Goal: Task Accomplishment & Management: Complete application form

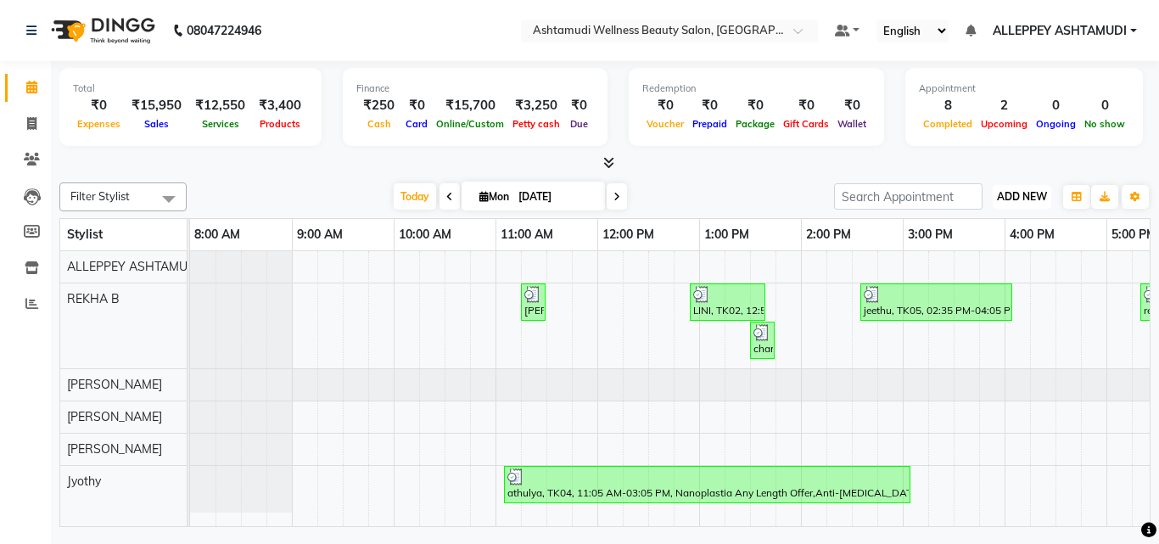
click at [1008, 195] on span "ADD NEW" at bounding box center [1022, 196] width 50 height 13
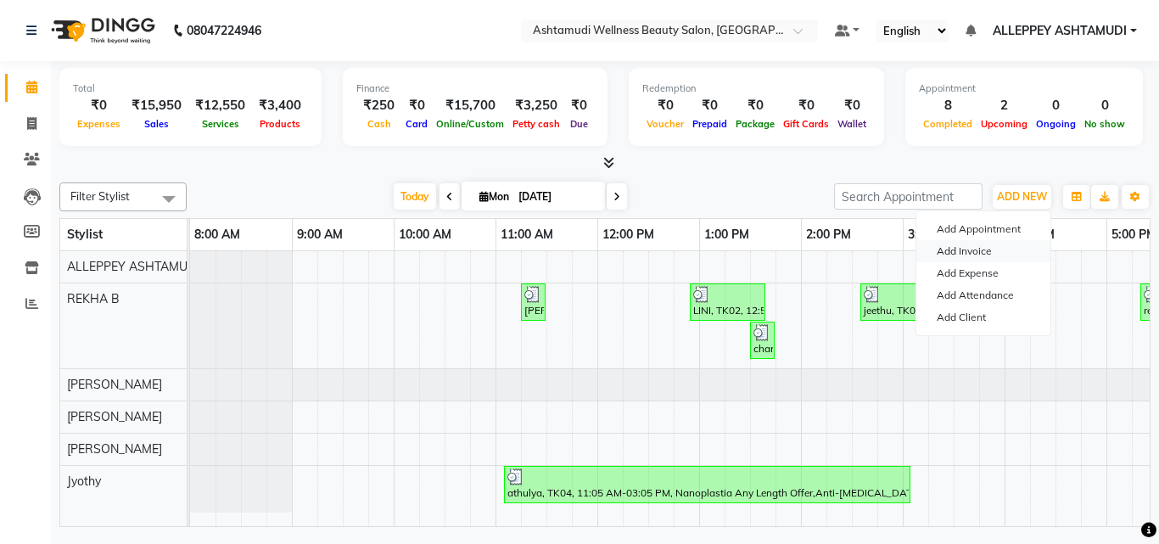
click at [950, 255] on link "Add Invoice" at bounding box center [984, 251] width 134 height 22
select select "service"
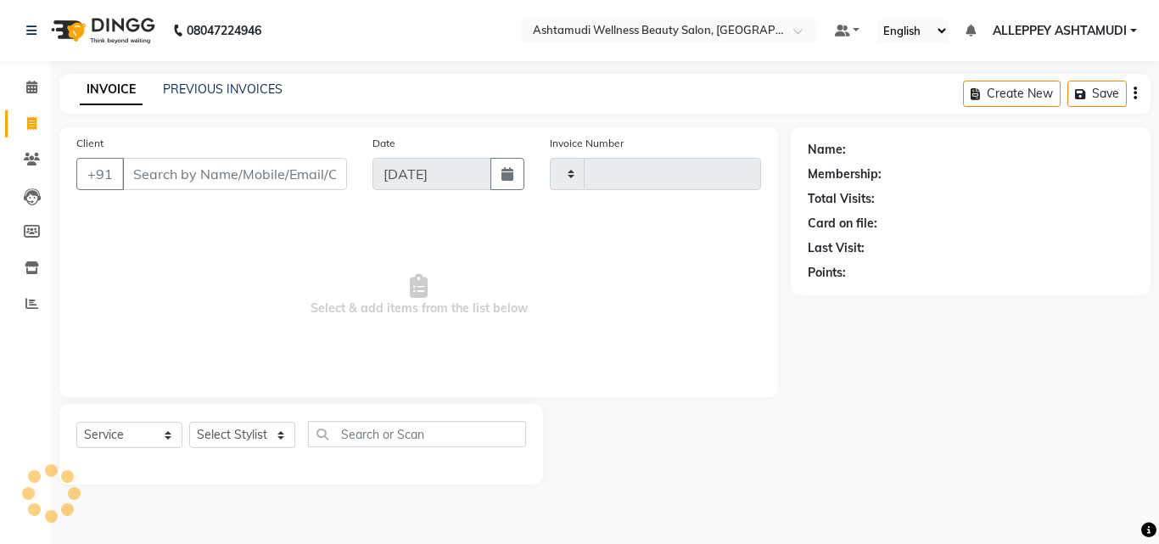
type input "1373"
select select "4626"
click at [207, 171] on input "Client" at bounding box center [234, 174] width 225 height 32
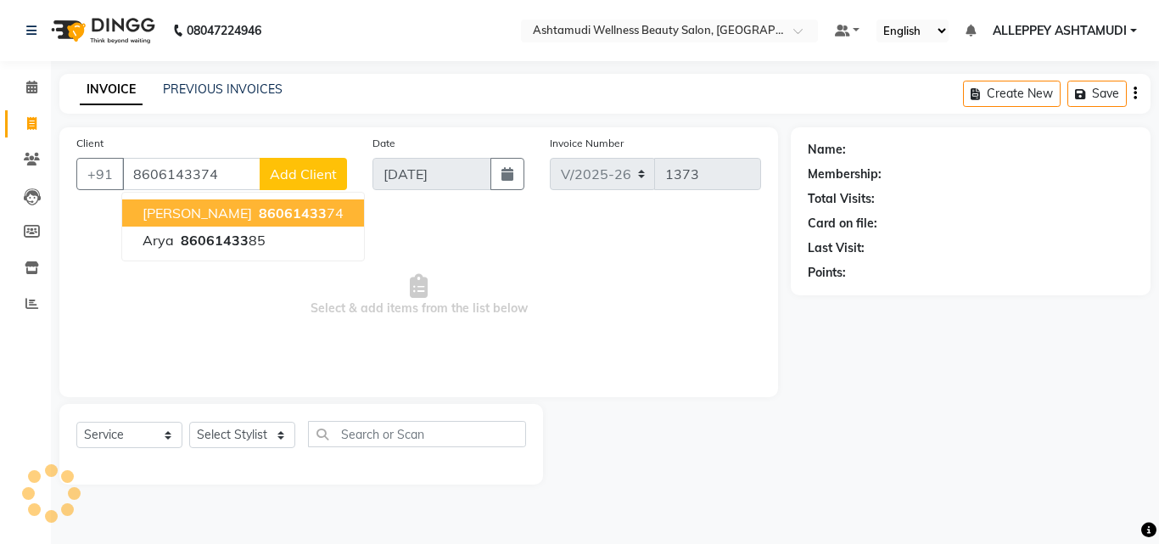
type input "8606143374"
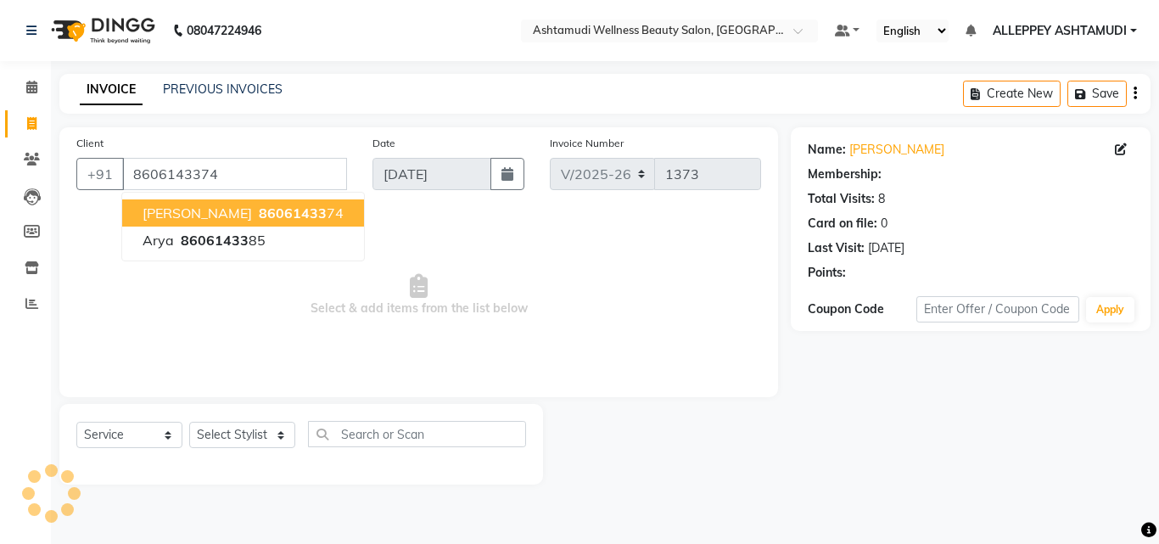
select select "1: Object"
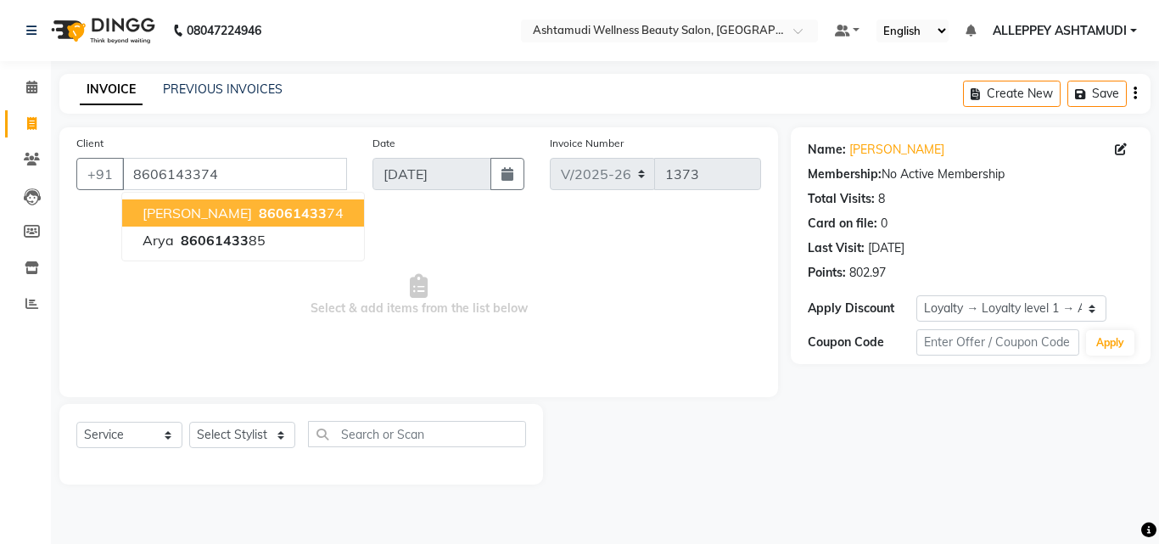
click at [259, 220] on span "86061433" at bounding box center [293, 213] width 68 height 17
select select "1: Object"
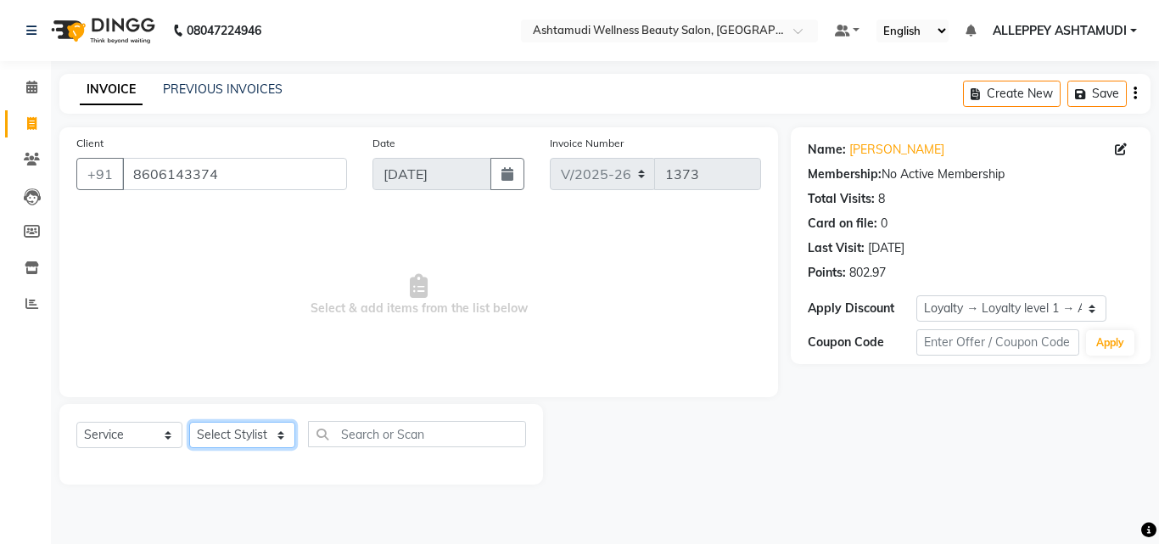
click at [226, 428] on select "Select Stylist ALLEPPEY ASHTAMUDI Jyothy [PERSON_NAME] [PERSON_NAME]" at bounding box center [242, 435] width 106 height 26
select select "57585"
click at [189, 422] on select "Select Stylist ALLEPPEY ASHTAMUDI Jyothy [PERSON_NAME] [PERSON_NAME]" at bounding box center [242, 435] width 106 height 26
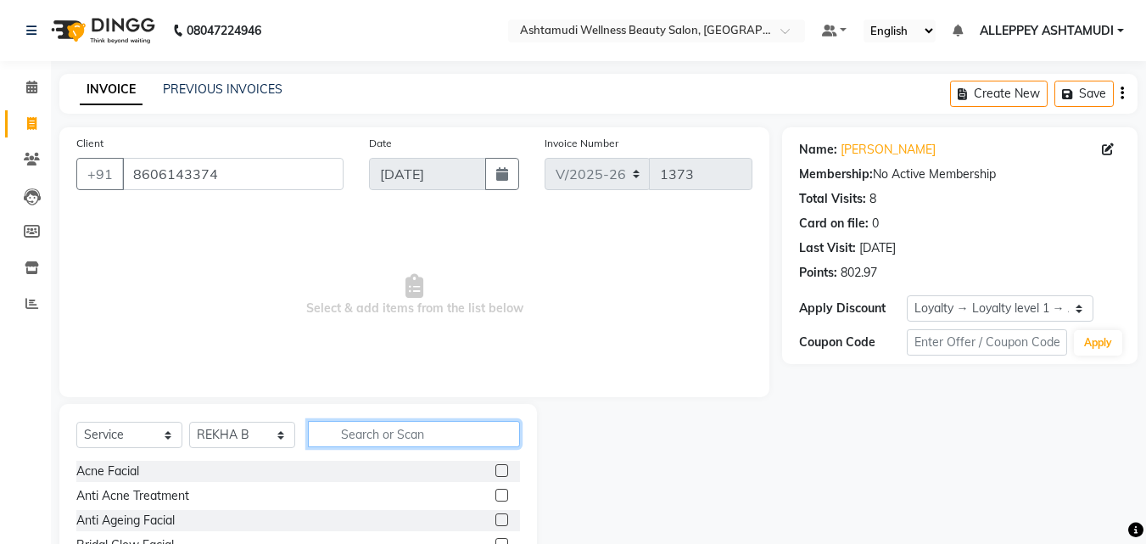
click at [354, 440] on input "text" at bounding box center [414, 434] width 212 height 26
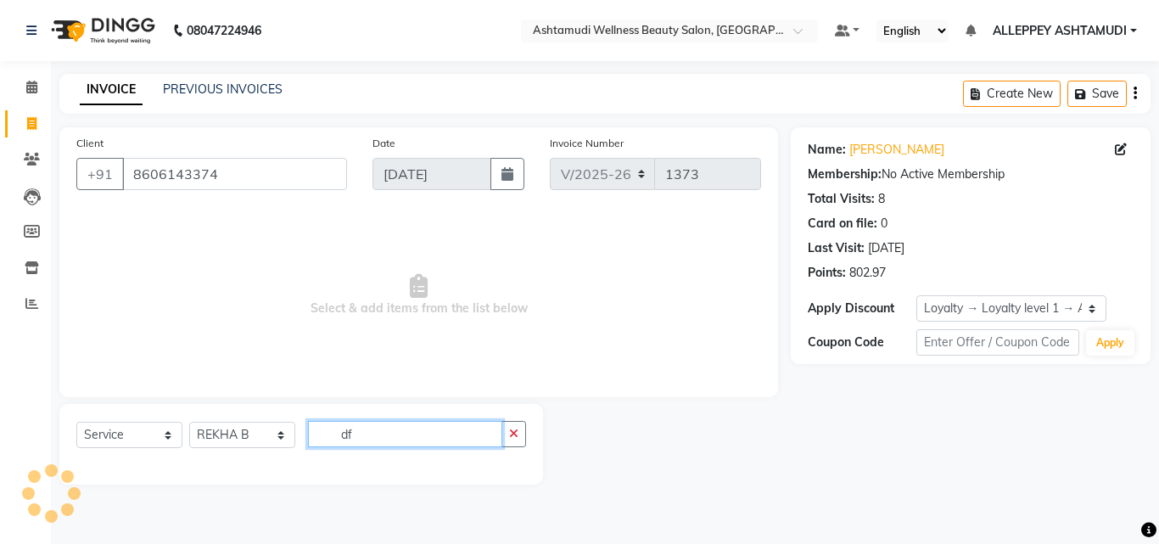
type input "d"
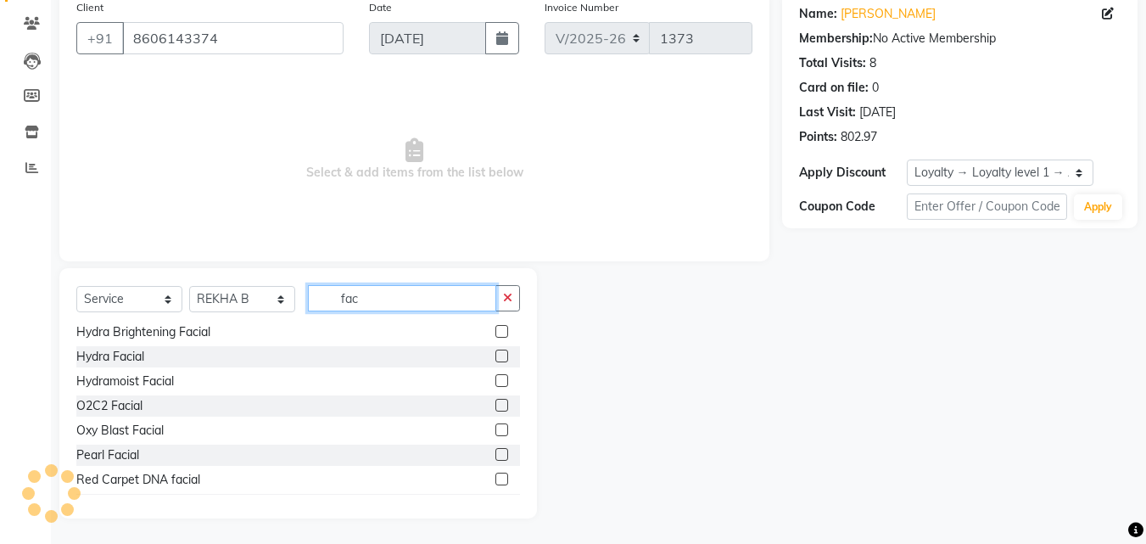
scroll to position [412, 0]
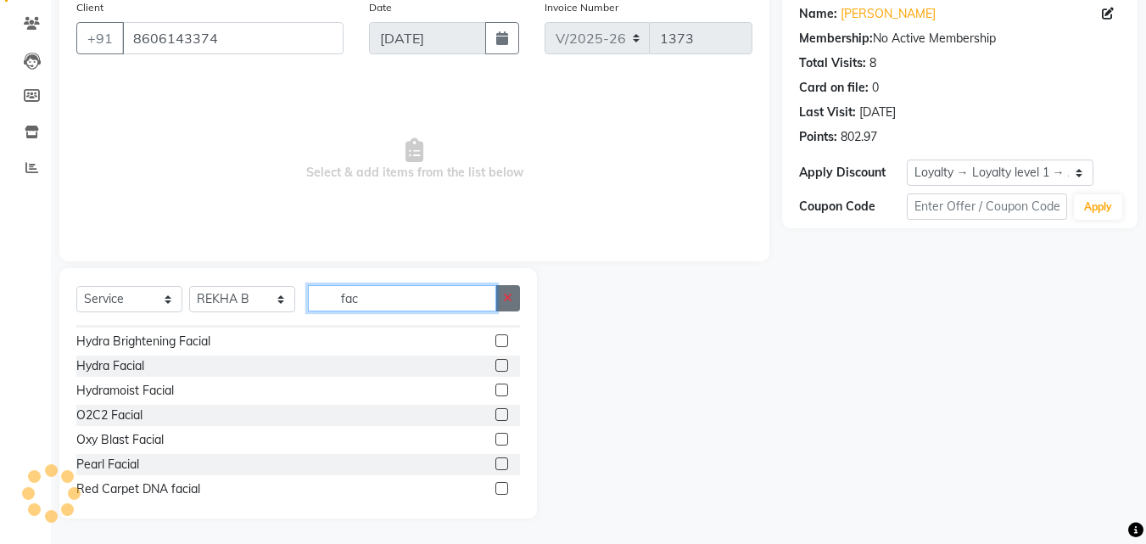
type input "fac"
click at [507, 300] on icon "button" at bounding box center [507, 298] width 9 height 12
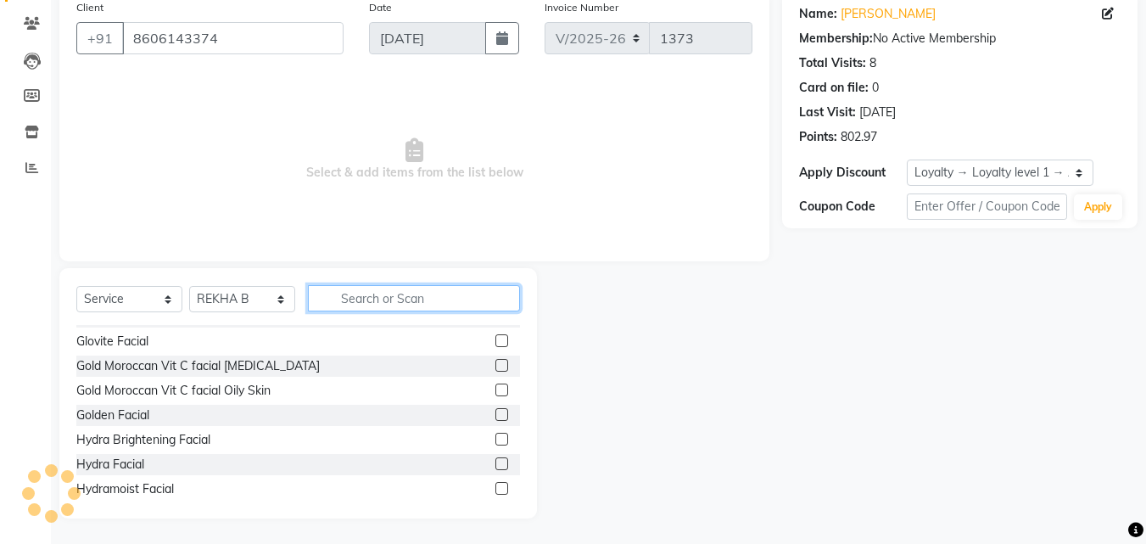
scroll to position [511, 0]
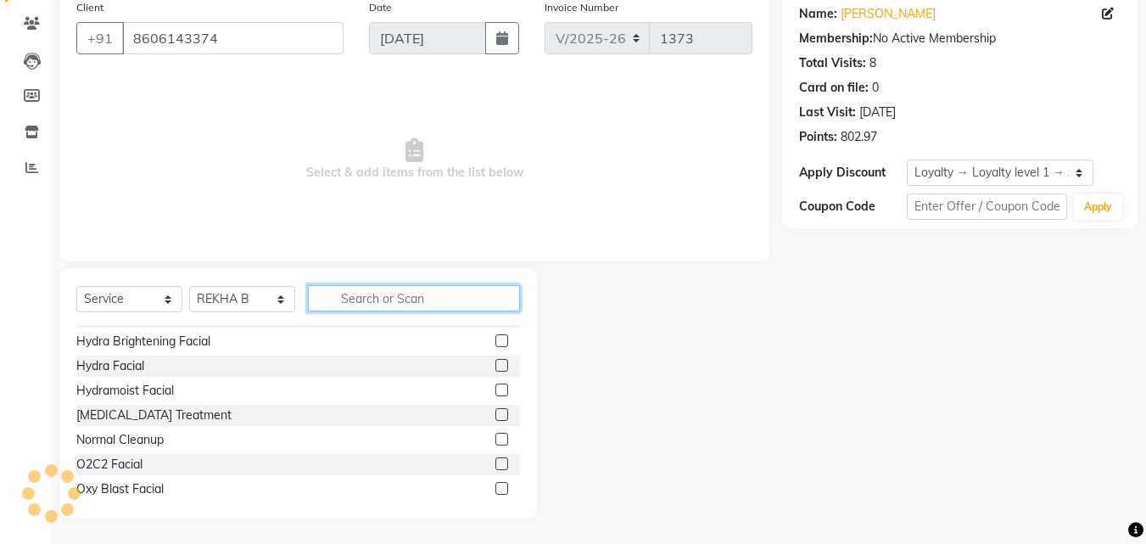
click at [474, 300] on input "text" at bounding box center [414, 298] width 212 height 26
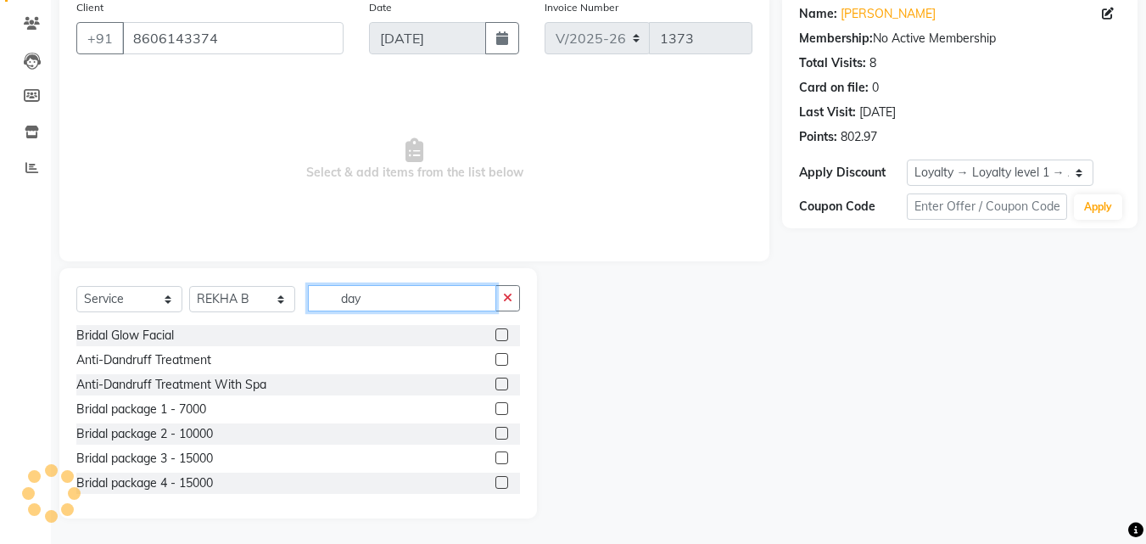
scroll to position [0, 0]
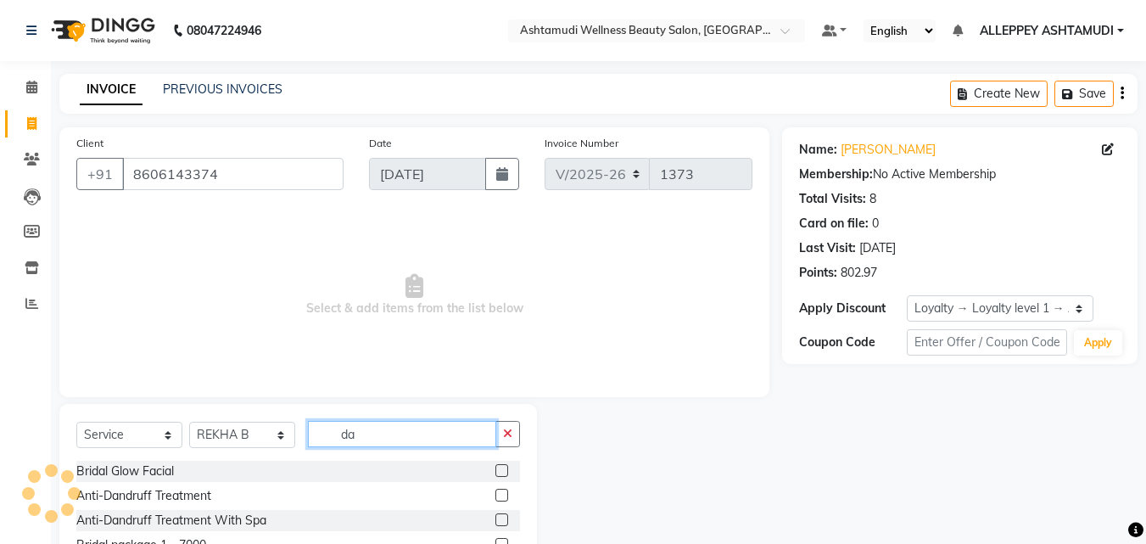
type input "d"
type input "tan"
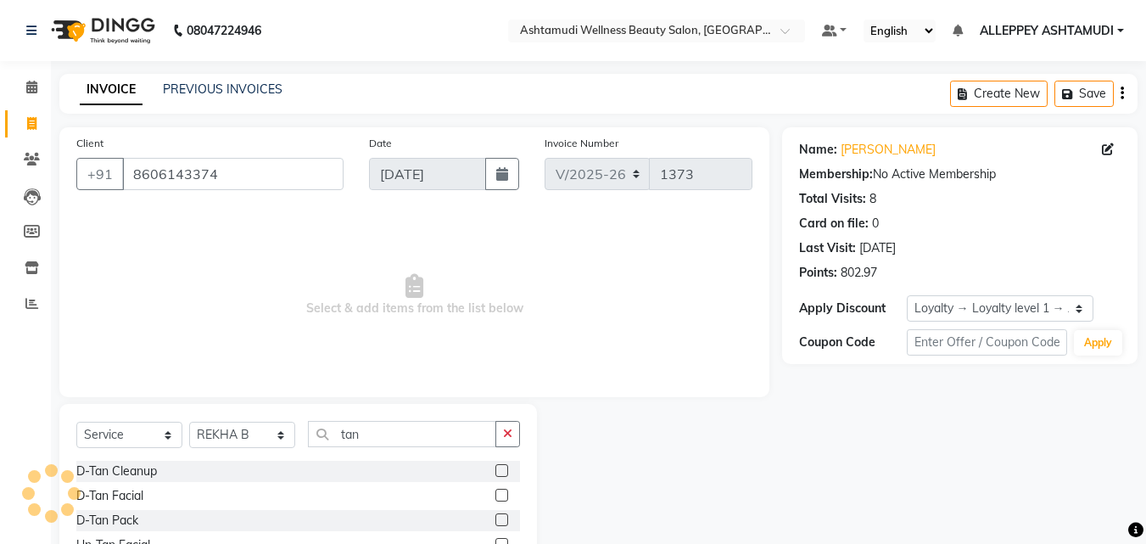
click at [502, 496] on label at bounding box center [502, 495] width 13 height 13
click at [502, 496] on input "checkbox" at bounding box center [501, 496] width 11 height 11
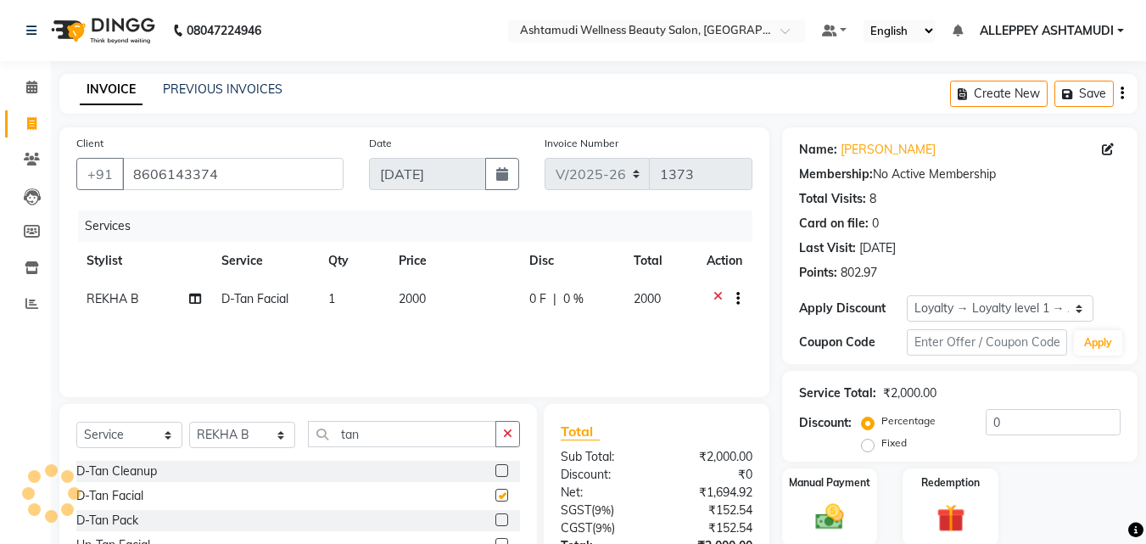
checkbox input "false"
click at [508, 434] on icon "button" at bounding box center [507, 434] width 9 height 12
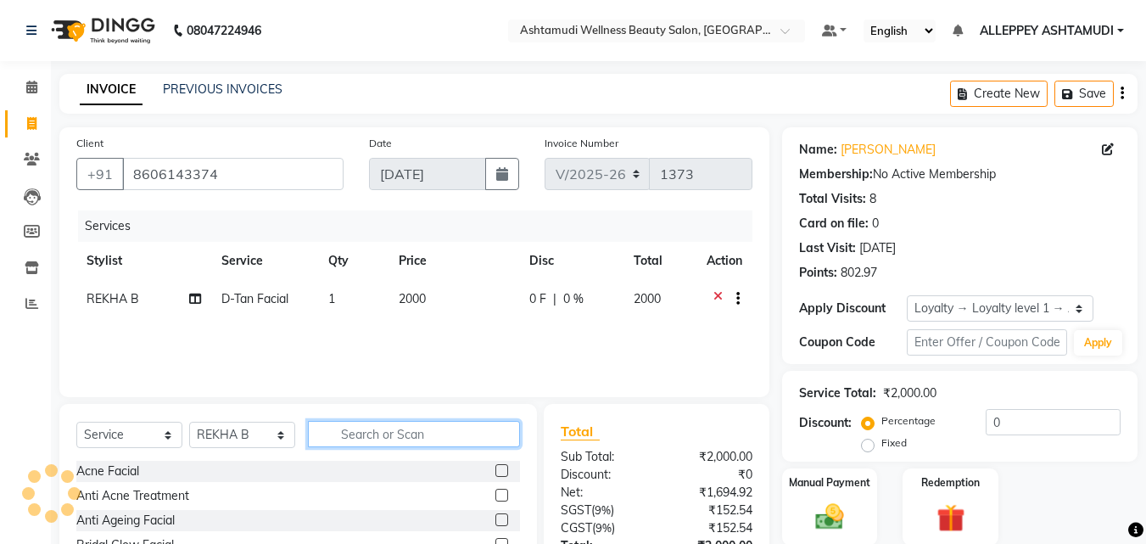
click at [455, 438] on input "text" at bounding box center [414, 434] width 212 height 26
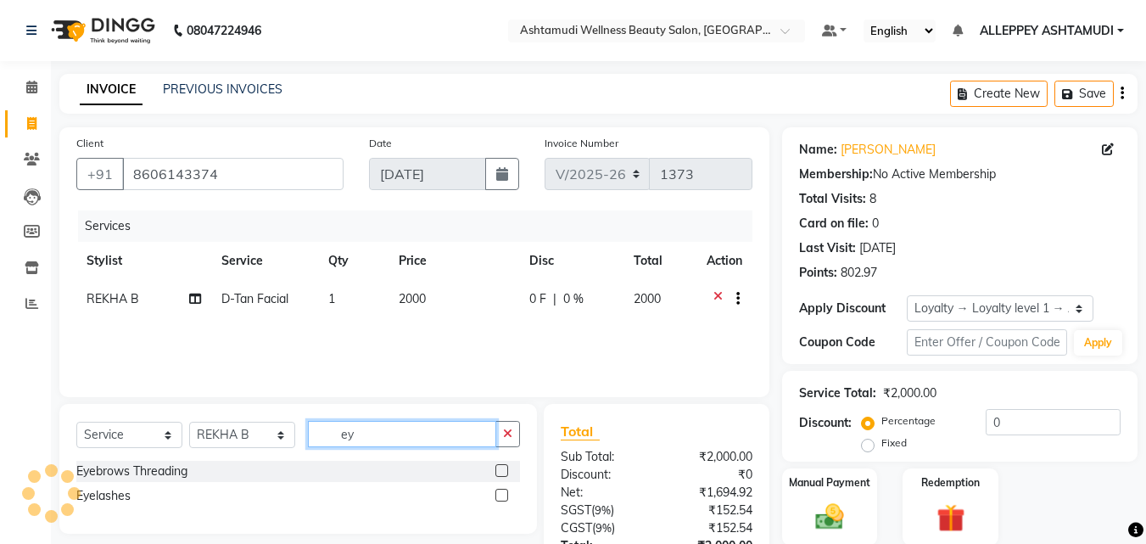
type input "ey"
click at [497, 471] on label at bounding box center [502, 470] width 13 height 13
click at [497, 471] on input "checkbox" at bounding box center [501, 471] width 11 height 11
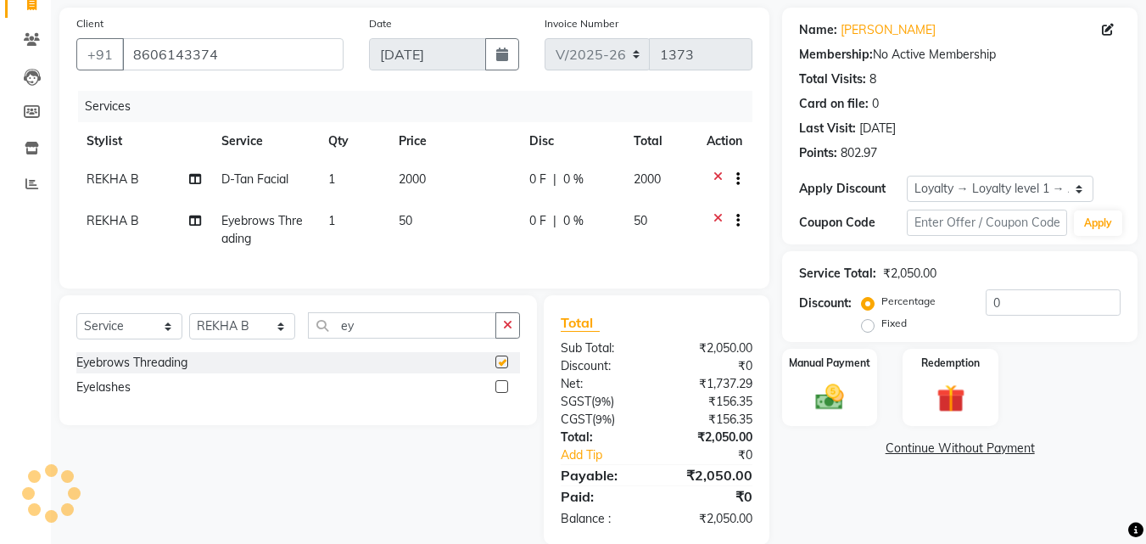
checkbox input "false"
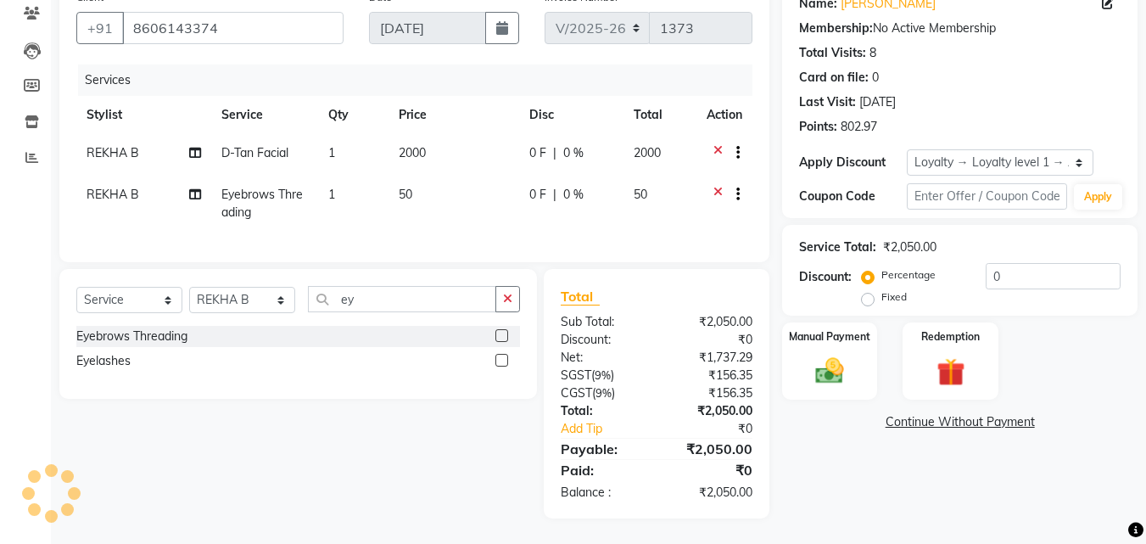
scroll to position [159, 0]
click at [835, 354] on img at bounding box center [830, 371] width 48 height 34
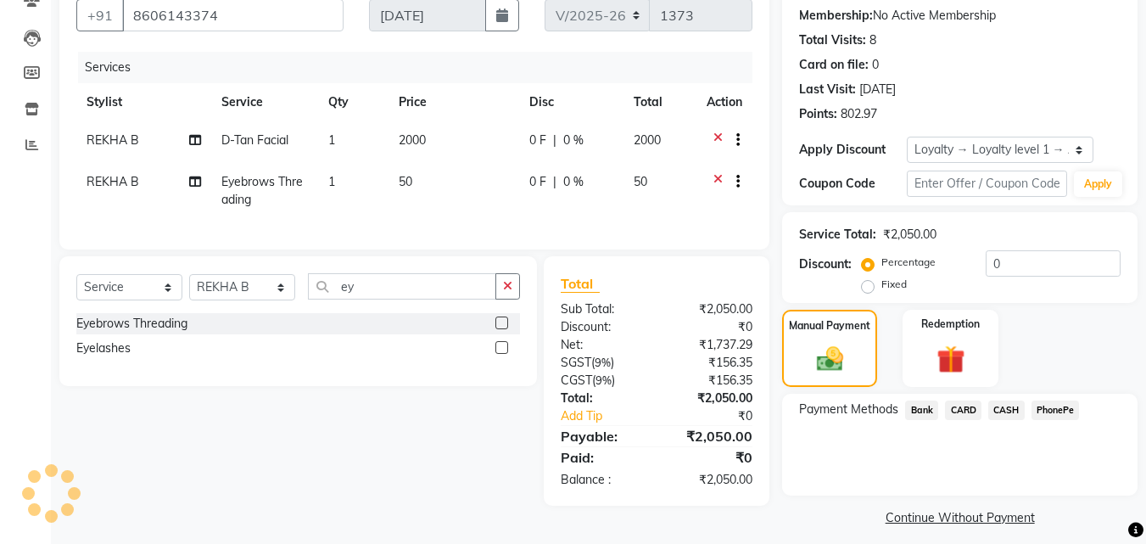
click at [1054, 407] on span "PhonePe" at bounding box center [1056, 411] width 48 height 20
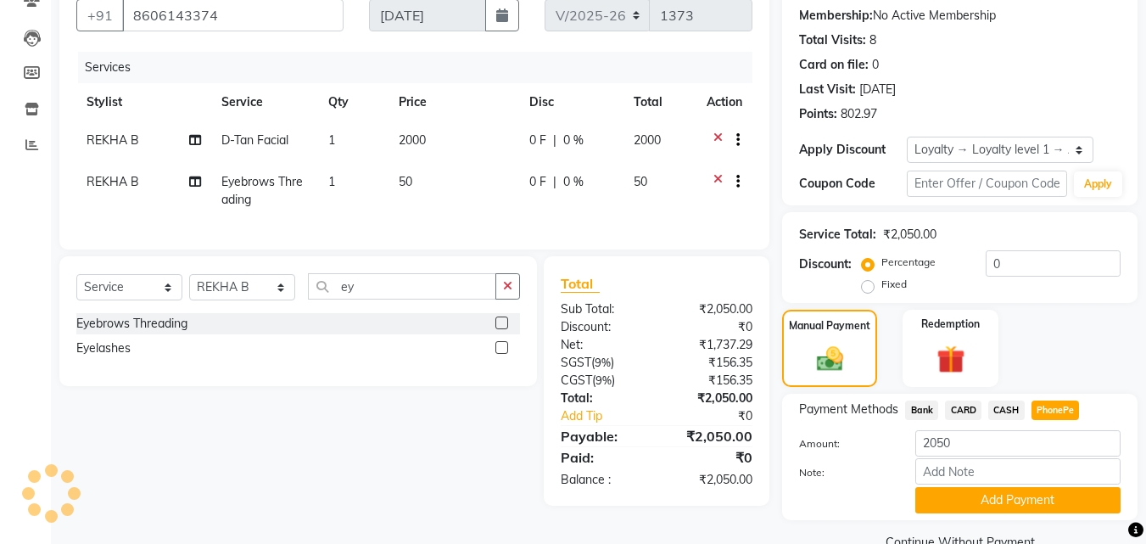
scroll to position [195, 0]
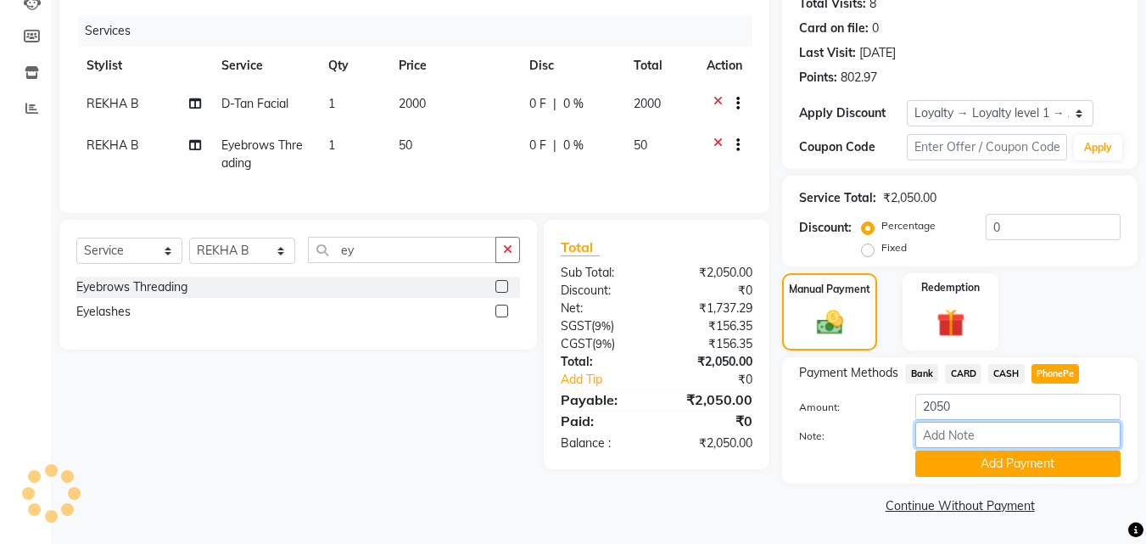
click at [1046, 431] on input "Note:" at bounding box center [1018, 435] width 205 height 26
type input "[PERSON_NAME]"
click at [1042, 457] on button "Add Payment" at bounding box center [1018, 464] width 205 height 26
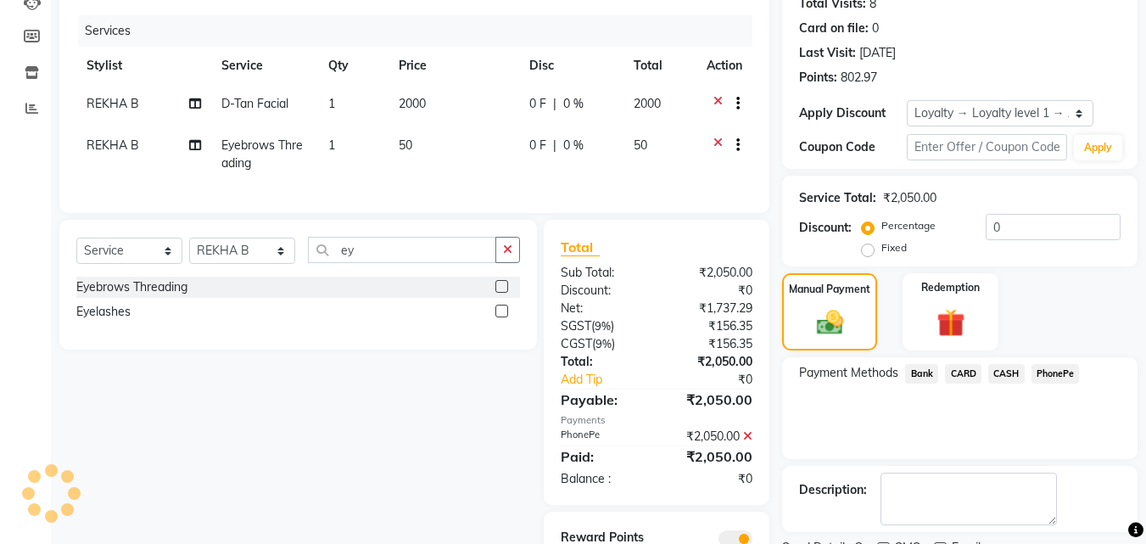
scroll to position [296, 0]
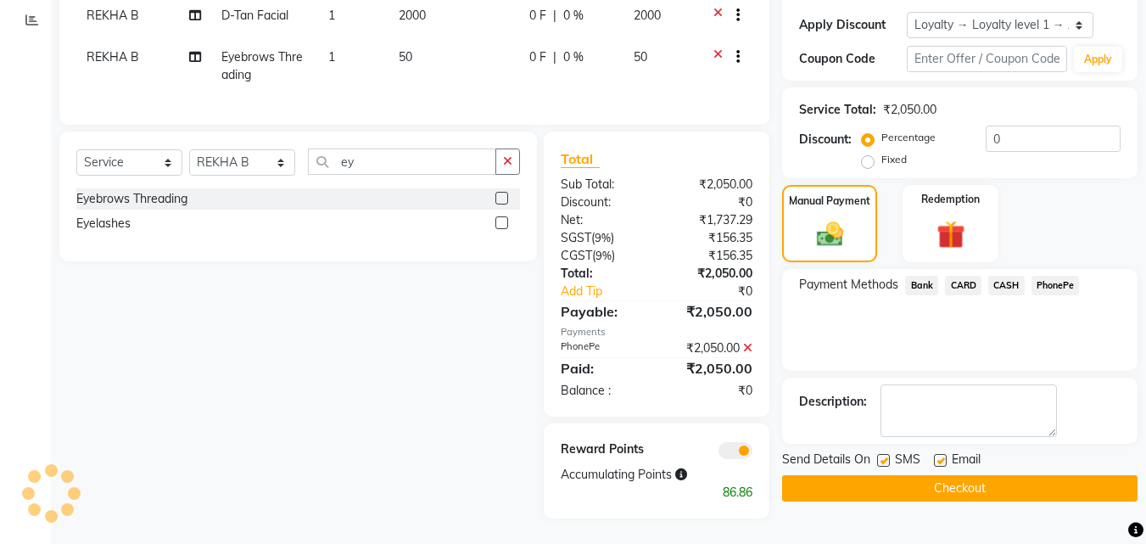
click at [1033, 475] on button "Checkout" at bounding box center [960, 488] width 356 height 26
click at [1028, 475] on button "Checkout" at bounding box center [960, 488] width 356 height 26
click at [1018, 479] on button "Checkout" at bounding box center [960, 488] width 356 height 26
click at [1017, 479] on button "Checkout" at bounding box center [960, 488] width 356 height 26
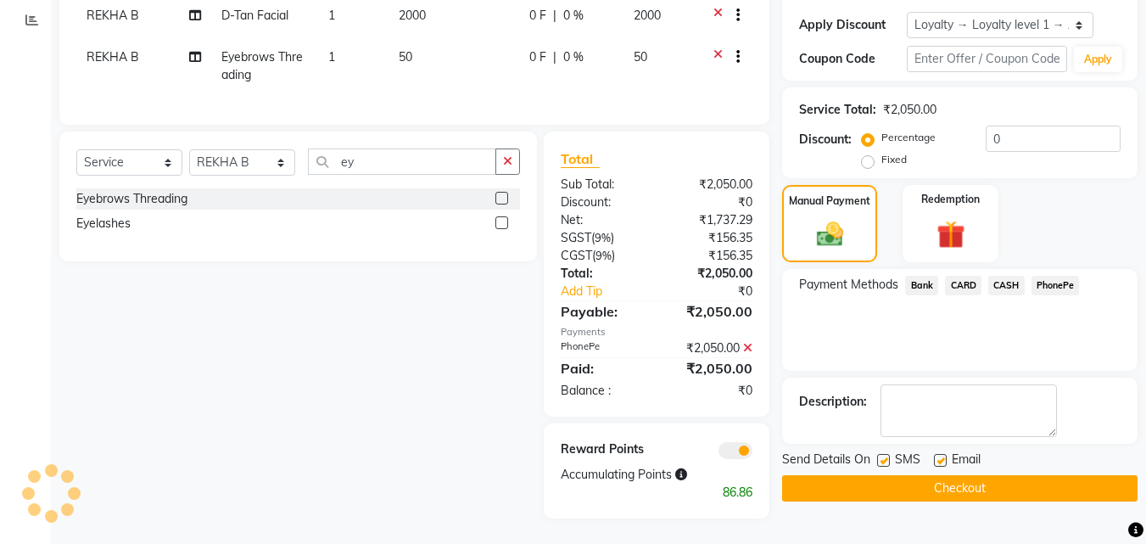
click at [1017, 477] on button "Checkout" at bounding box center [960, 488] width 356 height 26
click at [1005, 479] on button "Checkout" at bounding box center [960, 488] width 356 height 26
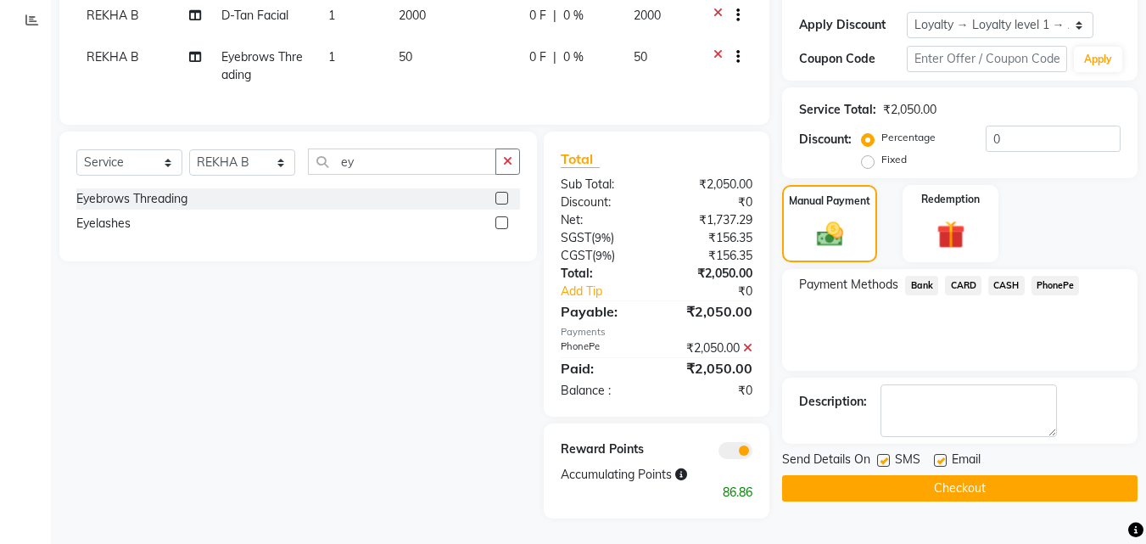
click at [1017, 475] on button "Checkout" at bounding box center [960, 488] width 356 height 26
click at [1007, 484] on button "Checkout" at bounding box center [960, 488] width 356 height 26
click at [1007, 486] on button "Checkout" at bounding box center [960, 488] width 356 height 26
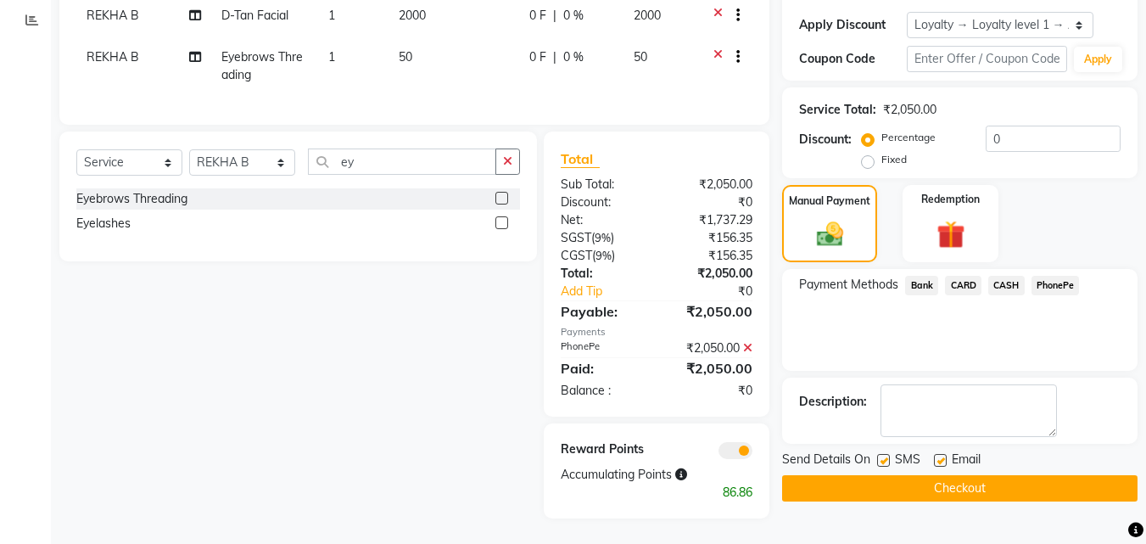
click at [1007, 481] on button "Checkout" at bounding box center [960, 488] width 356 height 26
click at [817, 239] on div "Manual Payment" at bounding box center [830, 223] width 99 height 81
click at [825, 221] on img at bounding box center [830, 234] width 45 height 32
click at [819, 218] on img at bounding box center [830, 234] width 45 height 32
click at [818, 218] on img at bounding box center [830, 234] width 45 height 32
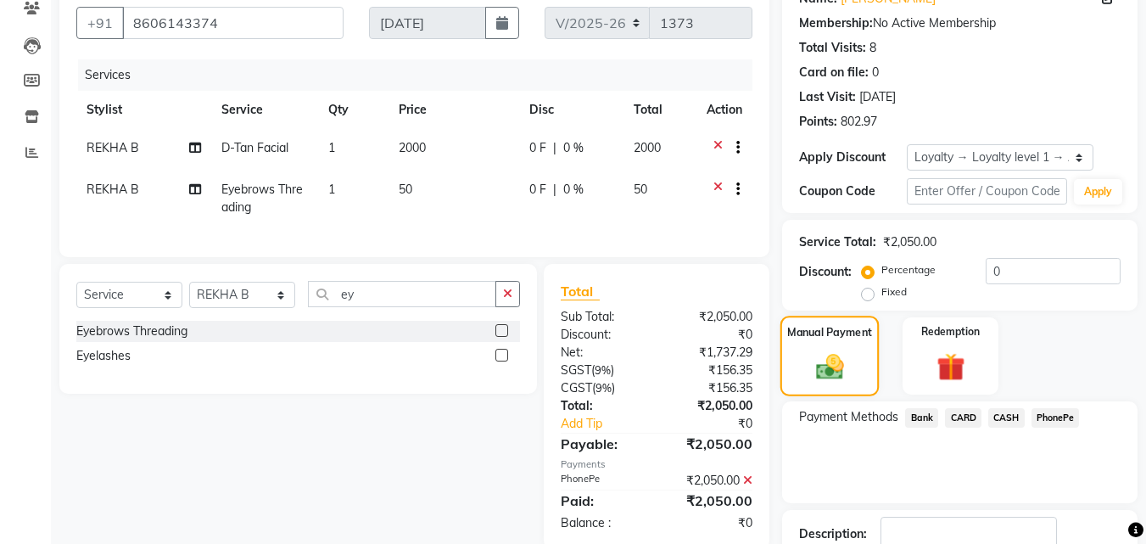
scroll to position [126, 0]
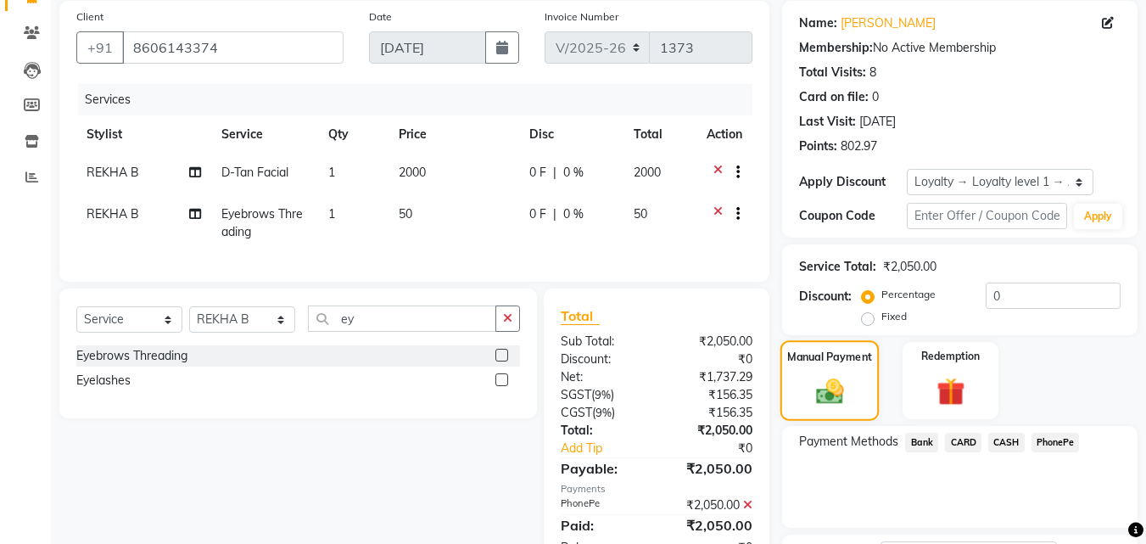
click at [832, 369] on div "Manual Payment" at bounding box center [830, 380] width 99 height 81
click at [1061, 440] on span "PhonePe" at bounding box center [1056, 443] width 48 height 20
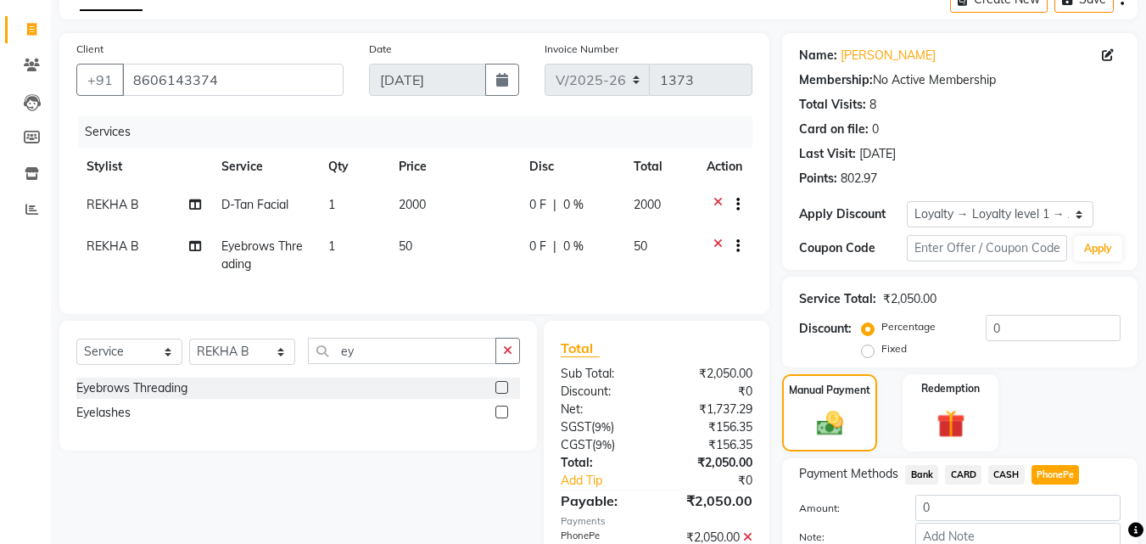
scroll to position [42, 0]
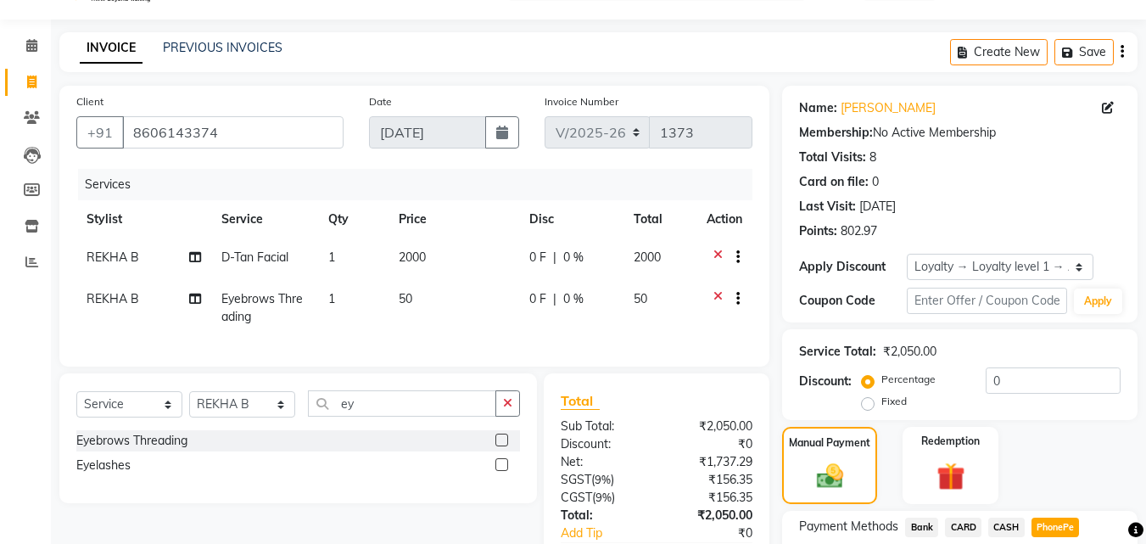
click at [717, 294] on icon at bounding box center [718, 300] width 9 height 21
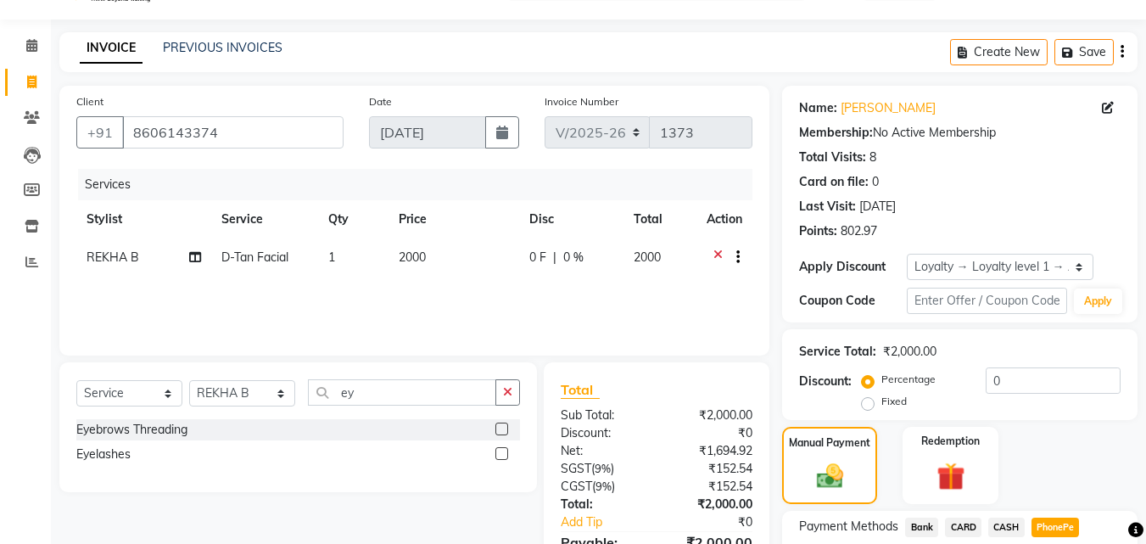
click at [720, 250] on icon at bounding box center [718, 259] width 9 height 21
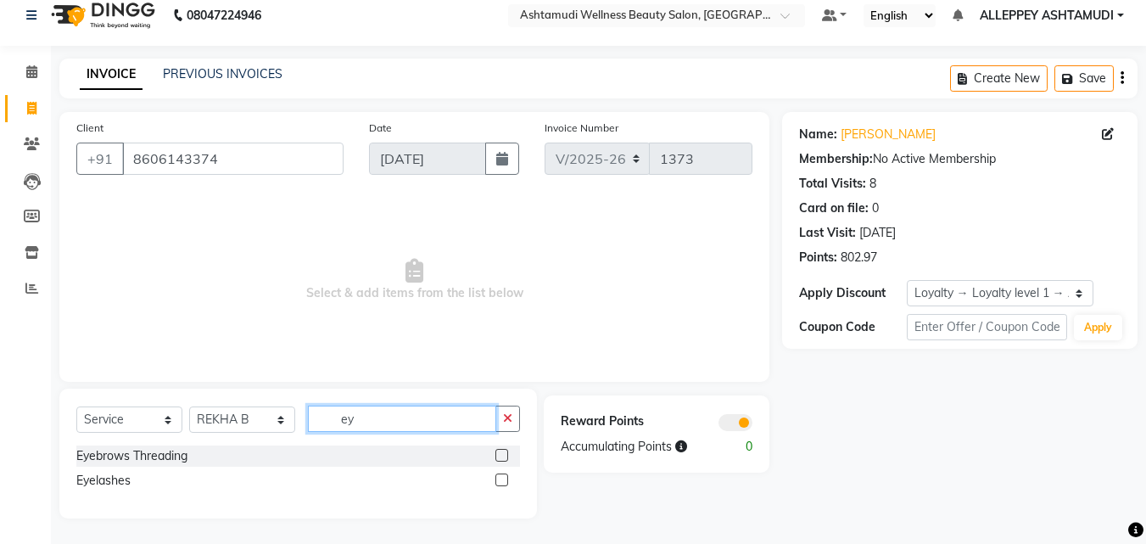
click at [412, 422] on input "ey" at bounding box center [402, 419] width 188 height 26
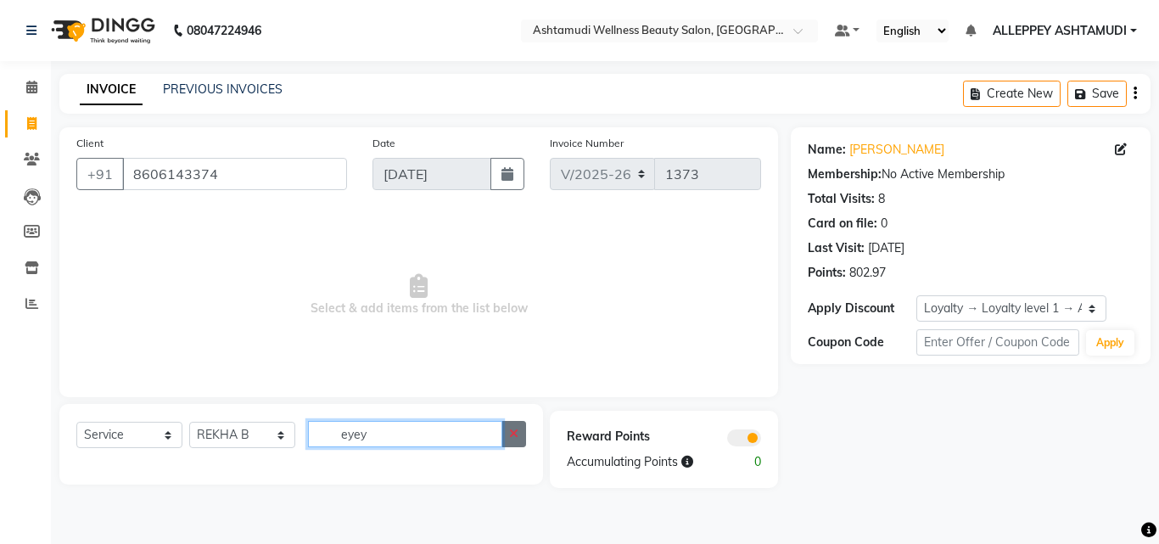
type input "eyey"
click at [519, 434] on button "button" at bounding box center [514, 434] width 25 height 26
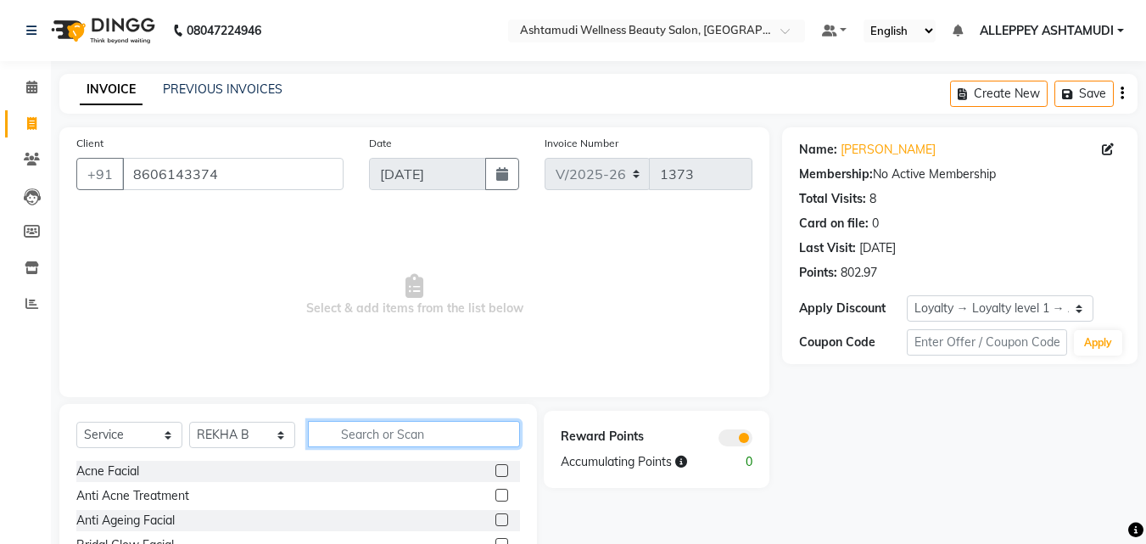
click at [517, 434] on input "text" at bounding box center [414, 434] width 212 height 26
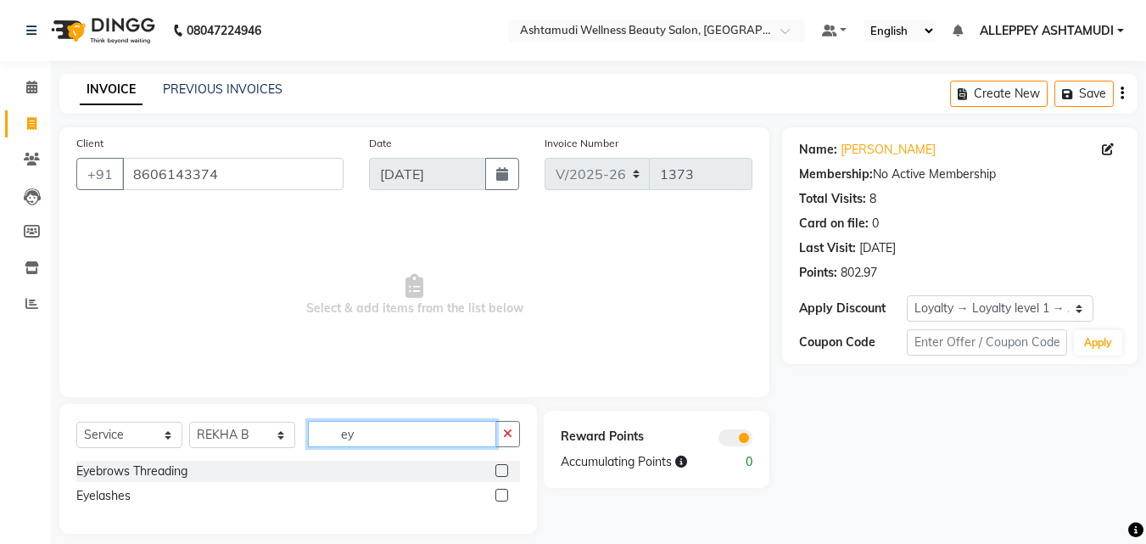
type input "ey"
click at [502, 467] on label at bounding box center [502, 470] width 13 height 13
click at [502, 467] on input "checkbox" at bounding box center [501, 471] width 11 height 11
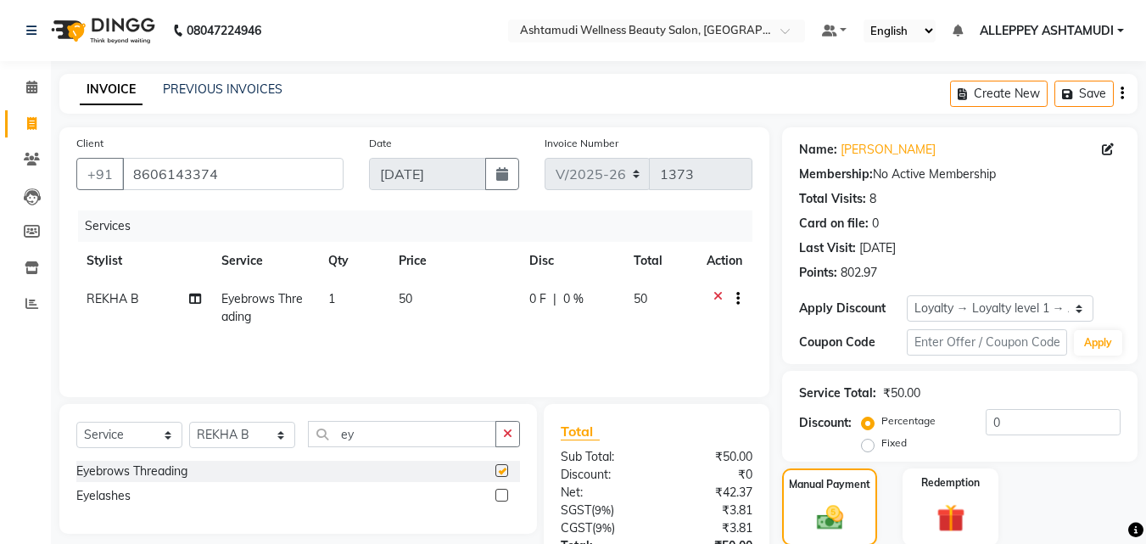
checkbox input "false"
click at [517, 439] on button "button" at bounding box center [508, 434] width 25 height 26
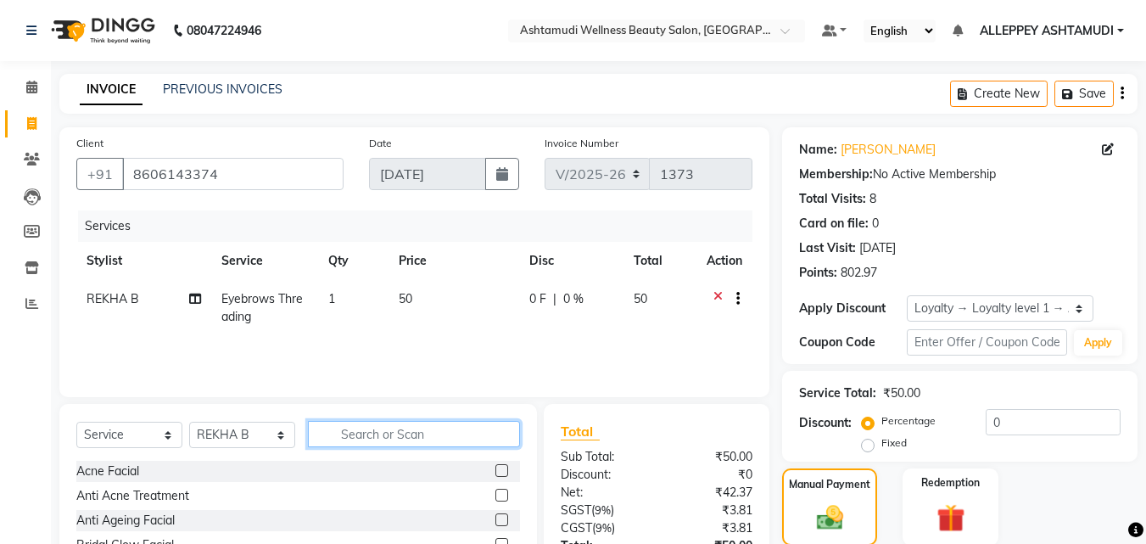
click at [403, 433] on input "text" at bounding box center [414, 434] width 212 height 26
type input "tan"
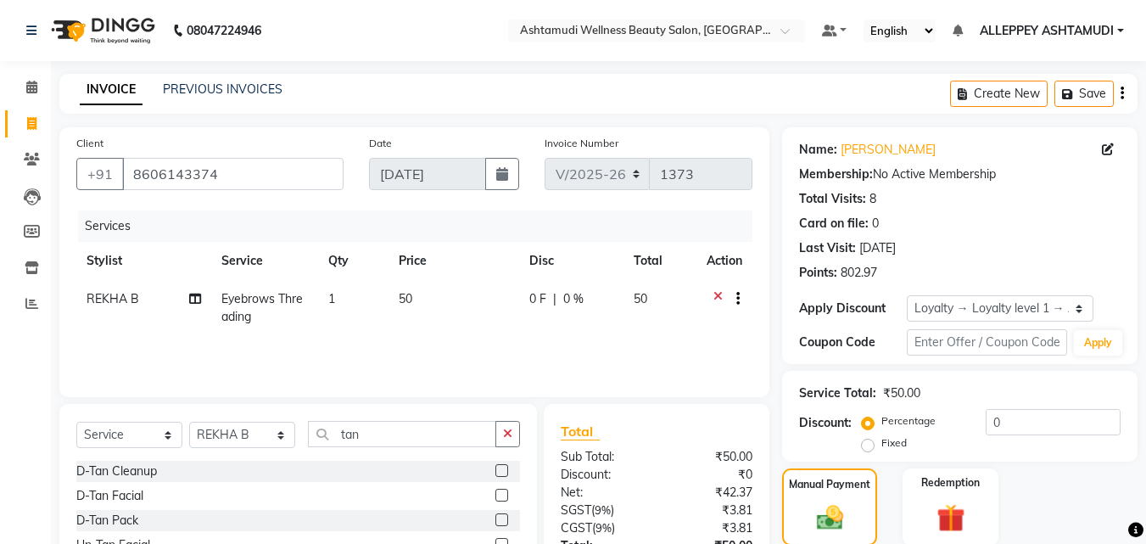
click at [497, 498] on label at bounding box center [502, 495] width 13 height 13
click at [497, 498] on input "checkbox" at bounding box center [501, 496] width 11 height 11
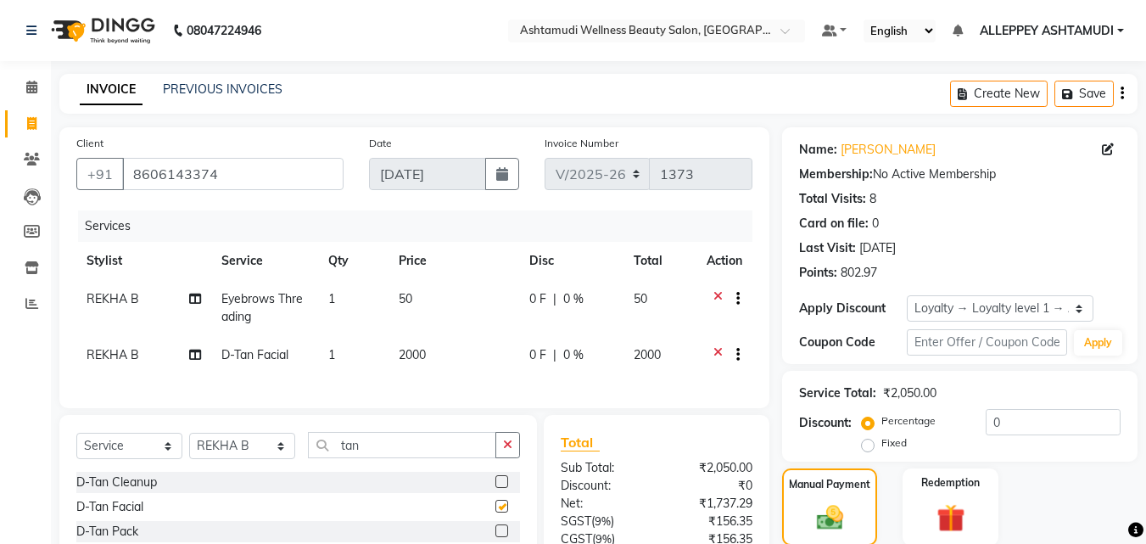
checkbox input "false"
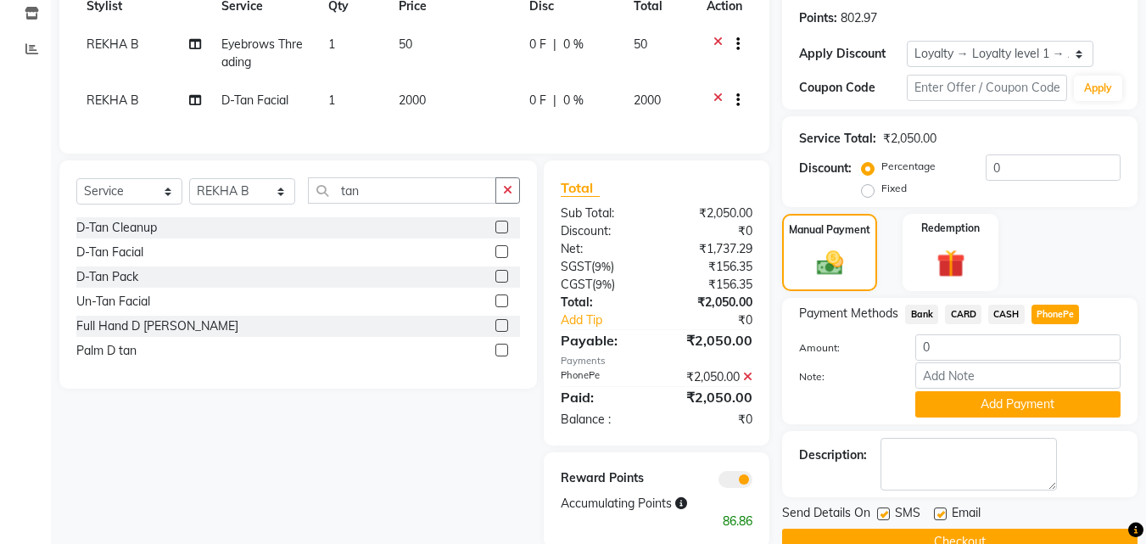
scroll to position [296, 0]
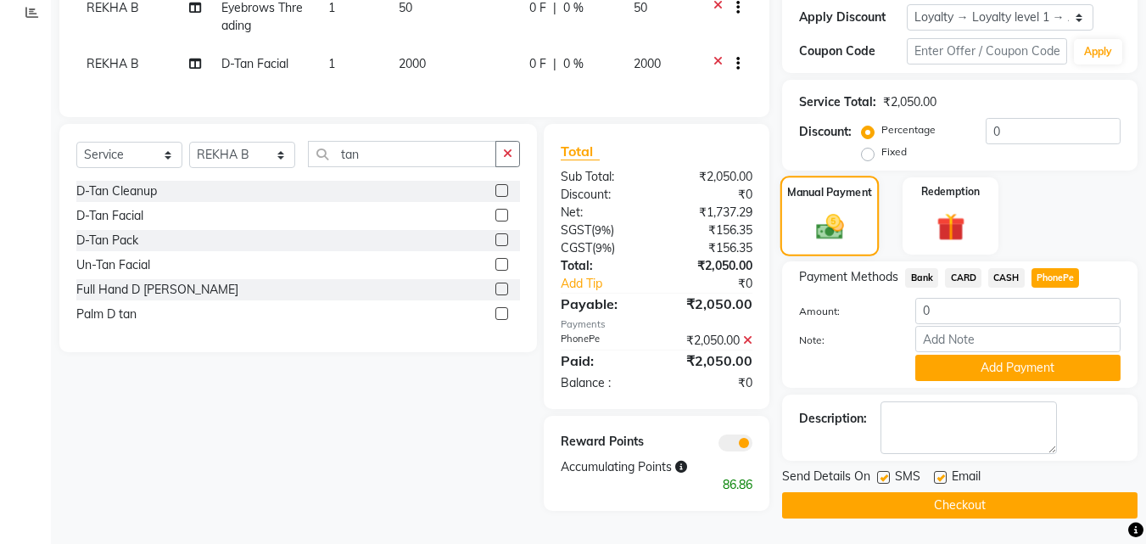
click at [821, 225] on img at bounding box center [830, 226] width 45 height 32
click at [1040, 268] on span "PhonePe" at bounding box center [1056, 278] width 48 height 20
click at [995, 339] on input "Note:" at bounding box center [1018, 339] width 205 height 26
click at [979, 301] on input "0" at bounding box center [1018, 311] width 205 height 26
click at [969, 508] on button "Checkout" at bounding box center [960, 505] width 356 height 26
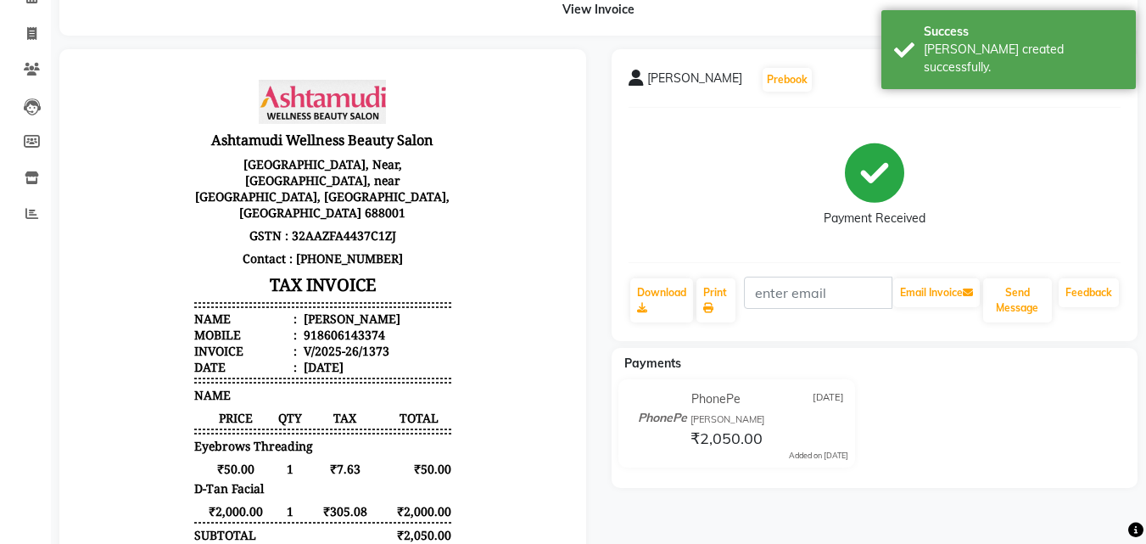
scroll to position [85, 0]
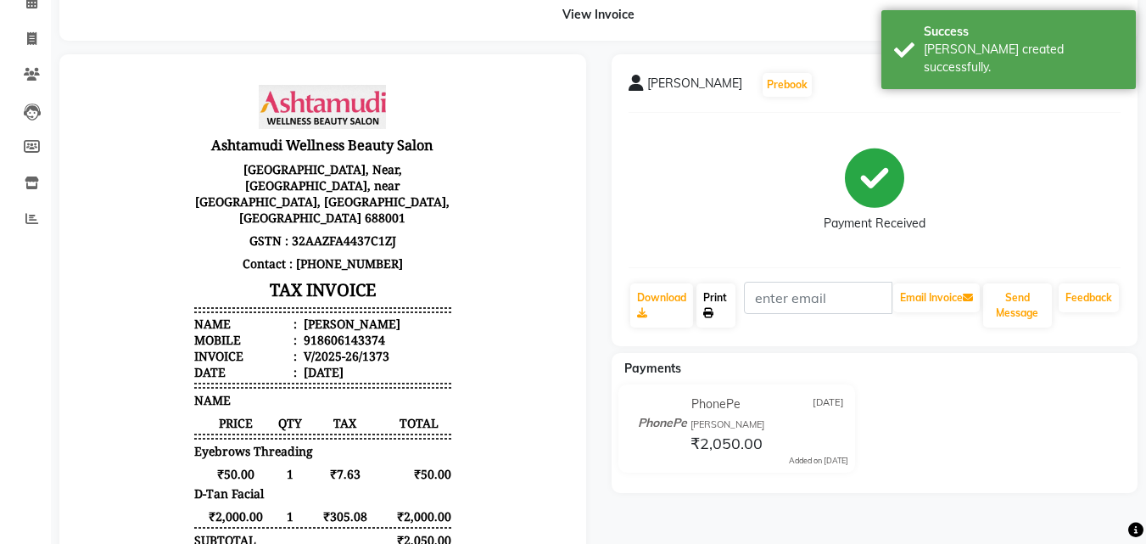
click at [716, 311] on link "Print" at bounding box center [716, 305] width 39 height 44
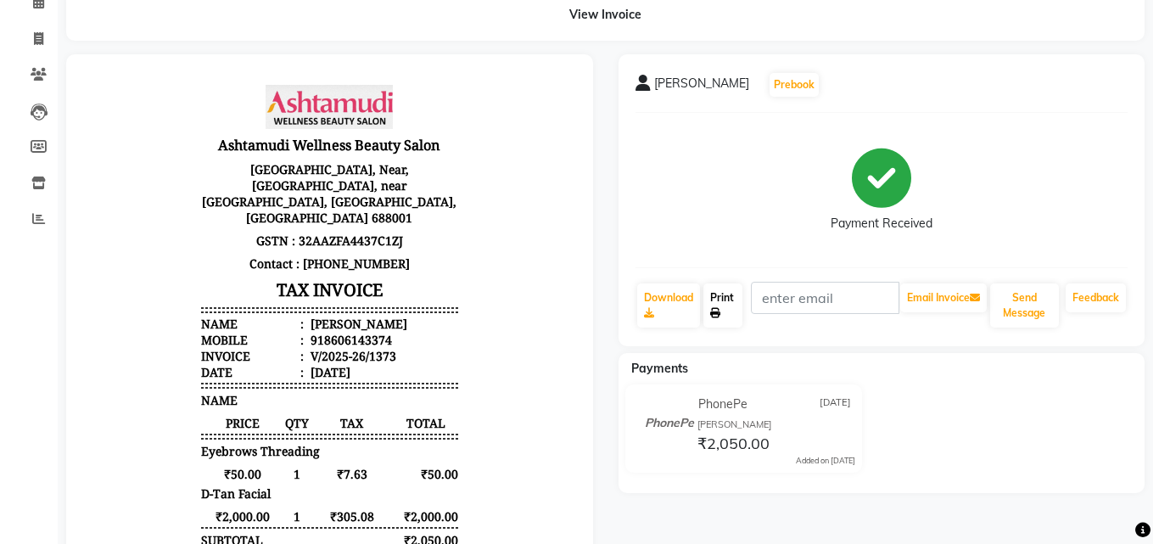
scroll to position [0, 0]
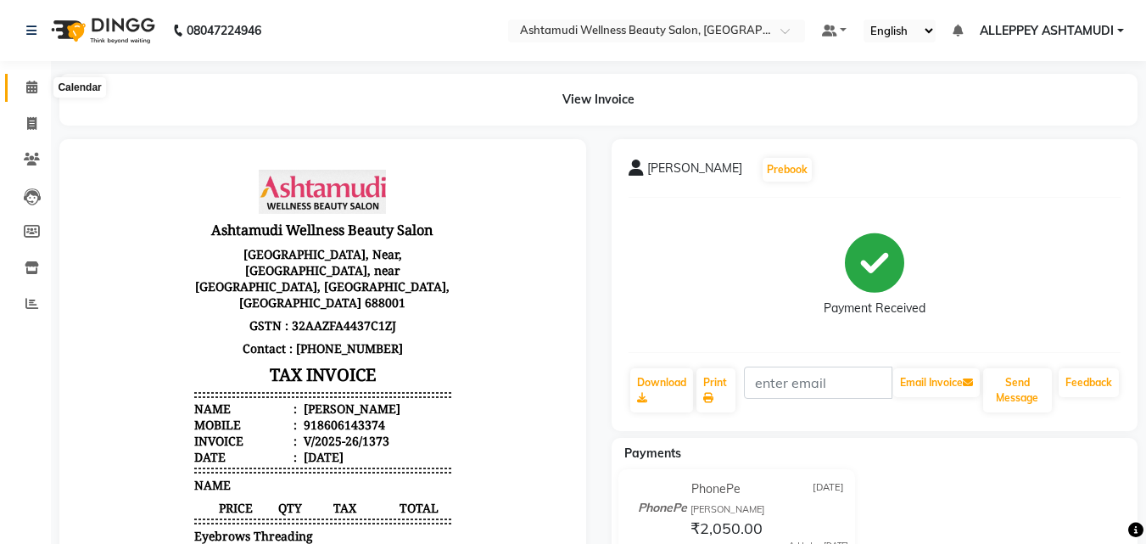
click at [17, 88] on span at bounding box center [32, 88] width 30 height 20
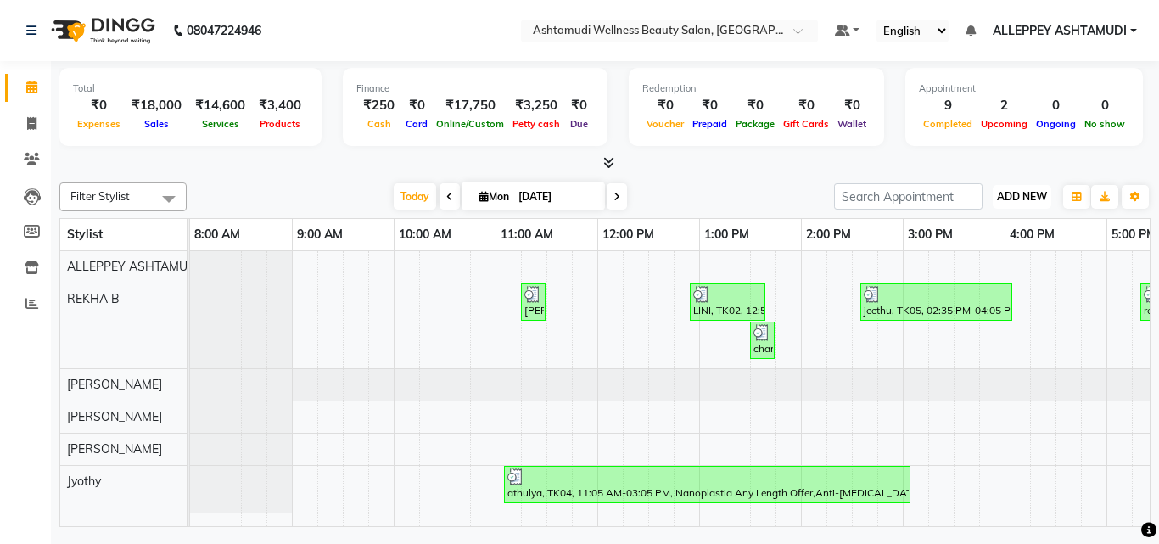
click at [1015, 193] on span "ADD NEW" at bounding box center [1022, 196] width 50 height 13
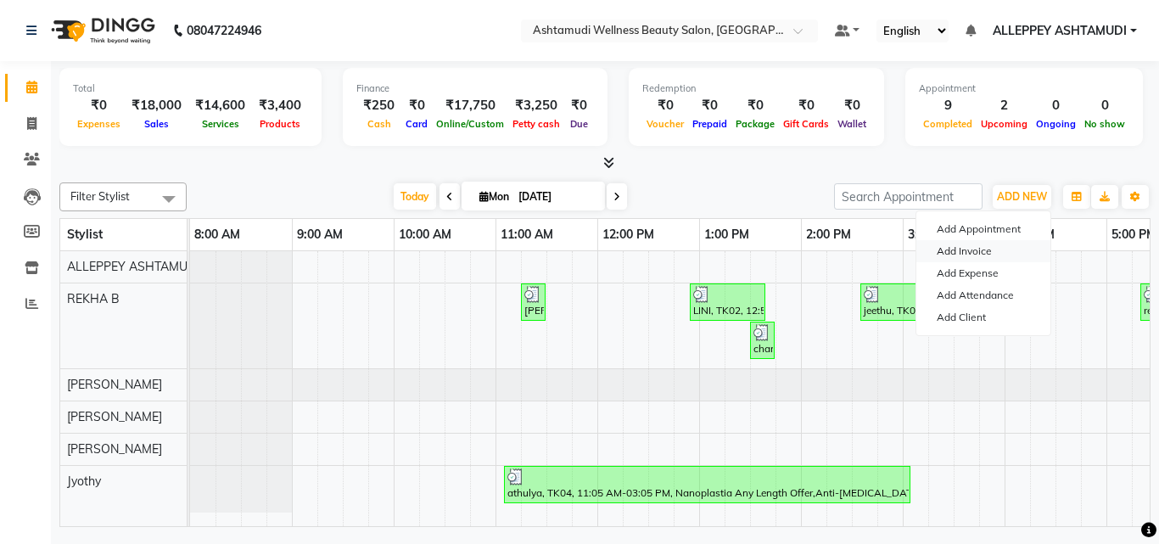
click at [973, 253] on link "Add Invoice" at bounding box center [984, 251] width 134 height 22
select select "4626"
select select "service"
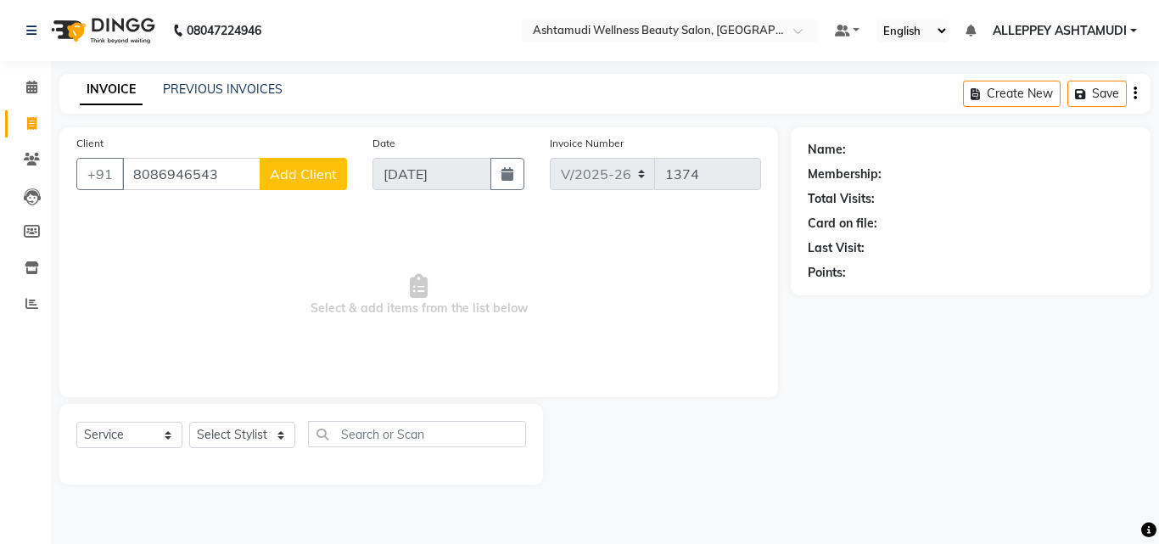
click at [174, 175] on input "8086946543" at bounding box center [191, 174] width 138 height 32
type input "8086846543"
click at [272, 177] on span "Add Client" at bounding box center [303, 173] width 67 height 17
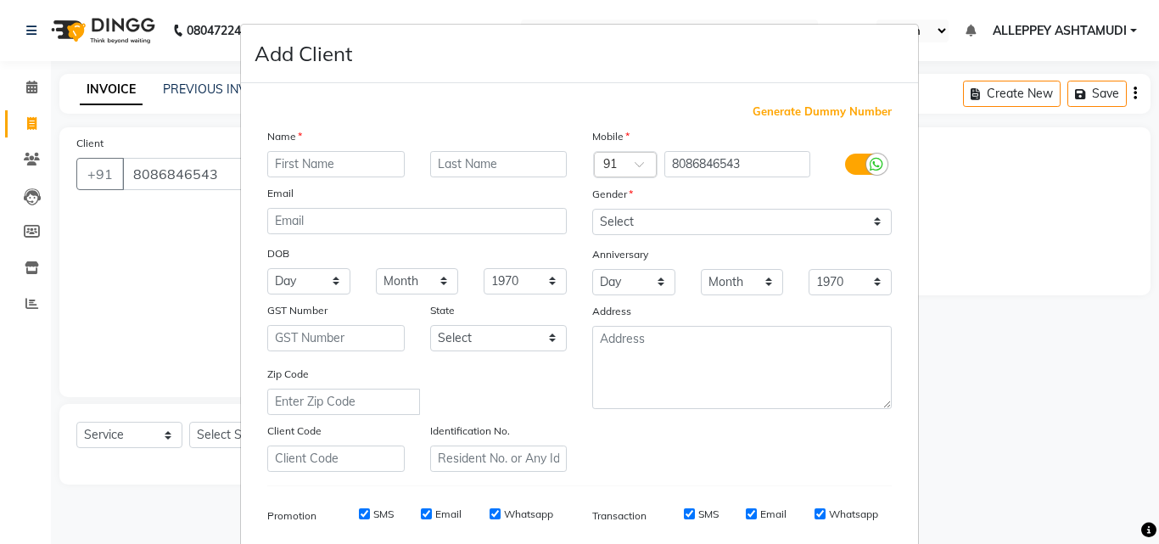
click at [336, 165] on input "text" at bounding box center [335, 164] width 137 height 26
type input "[PERSON_NAME]"
click at [691, 223] on select "Select [DEMOGRAPHIC_DATA] [DEMOGRAPHIC_DATA] Other Prefer Not To Say" at bounding box center [742, 222] width 300 height 26
select select "[DEMOGRAPHIC_DATA]"
click at [592, 209] on select "Select [DEMOGRAPHIC_DATA] [DEMOGRAPHIC_DATA] Other Prefer Not To Say" at bounding box center [742, 222] width 300 height 26
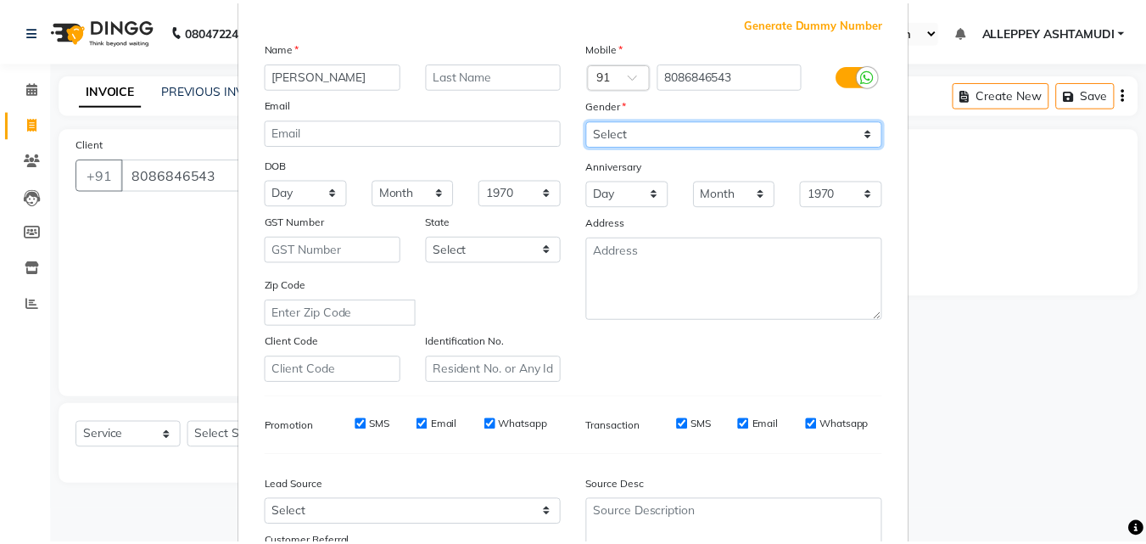
scroll to position [239, 0]
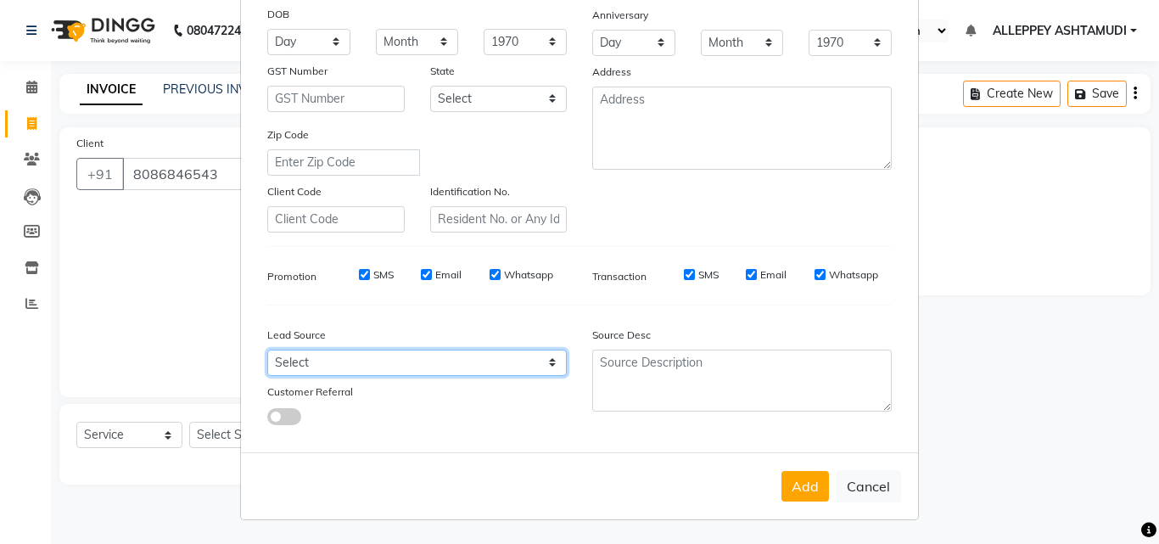
click at [491, 350] on select "Select Walk-in Referral Internet Friend Word of Mouth Advertisement Facebook Ju…" at bounding box center [417, 363] width 300 height 26
select select "31316"
click at [267, 350] on select "Select Walk-in Referral Internet Friend Word of Mouth Advertisement Facebook Ju…" at bounding box center [417, 363] width 300 height 26
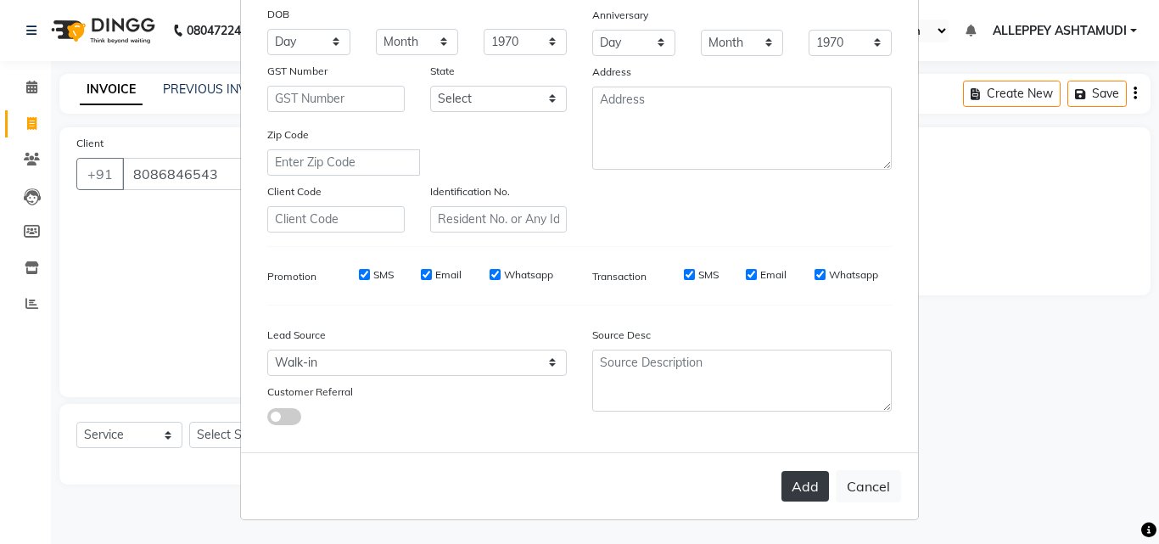
click at [793, 486] on button "Add" at bounding box center [806, 486] width 48 height 31
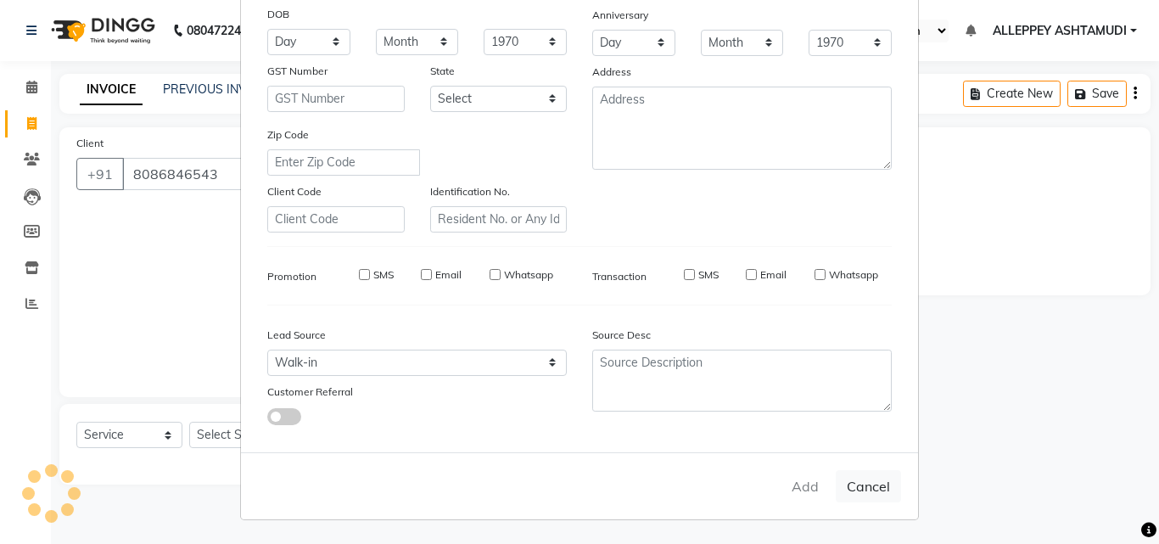
select select
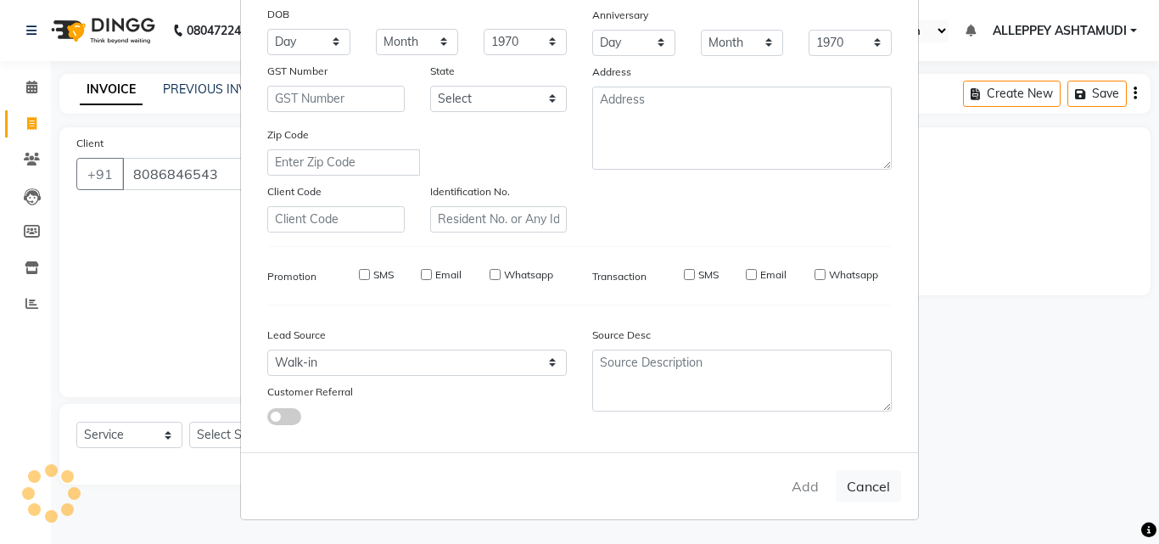
select select
checkbox input "false"
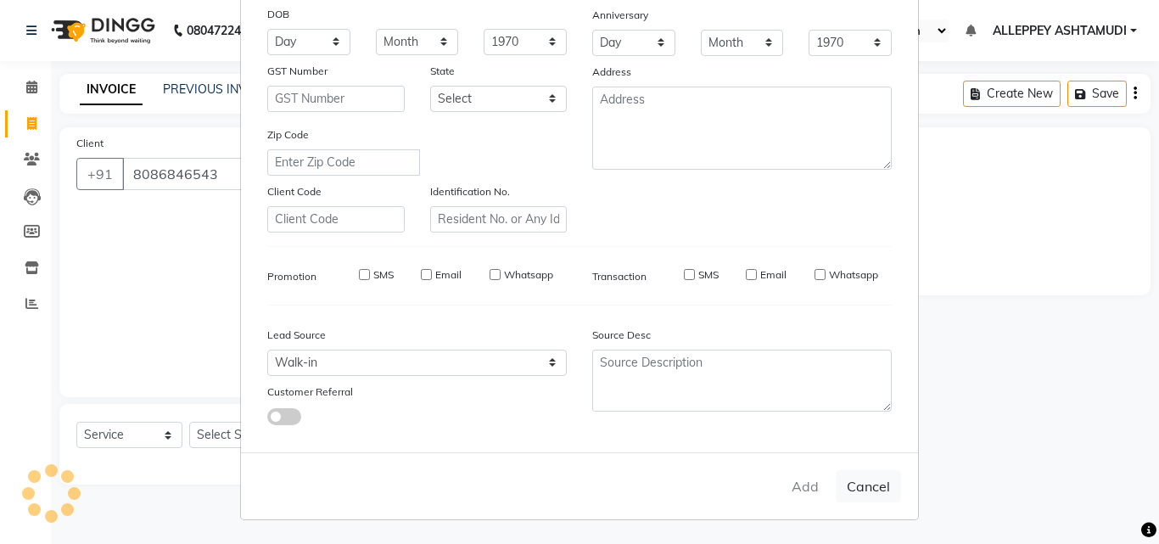
checkbox input "false"
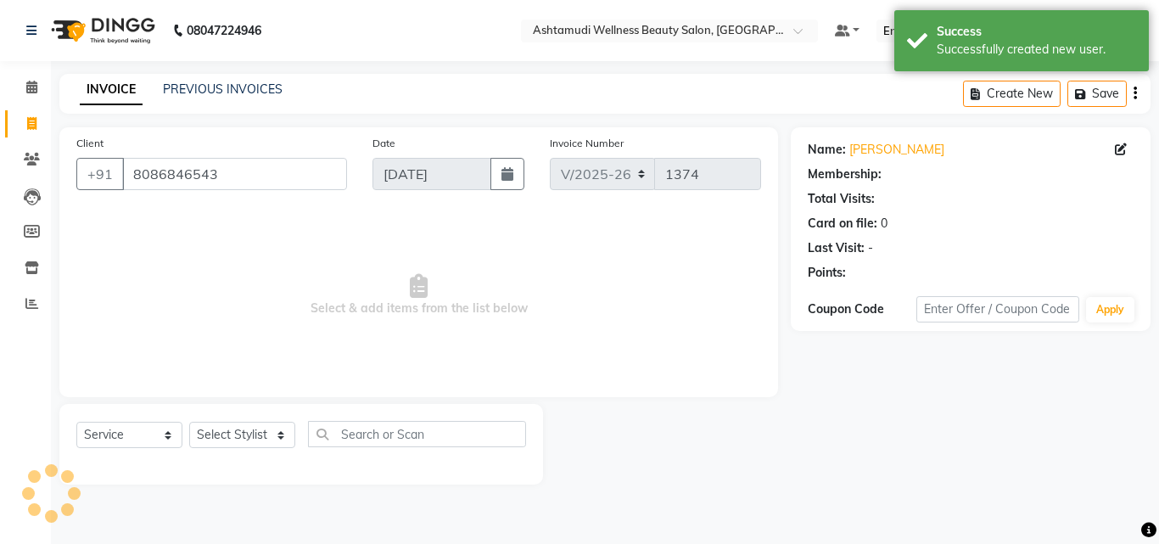
select select "1: Object"
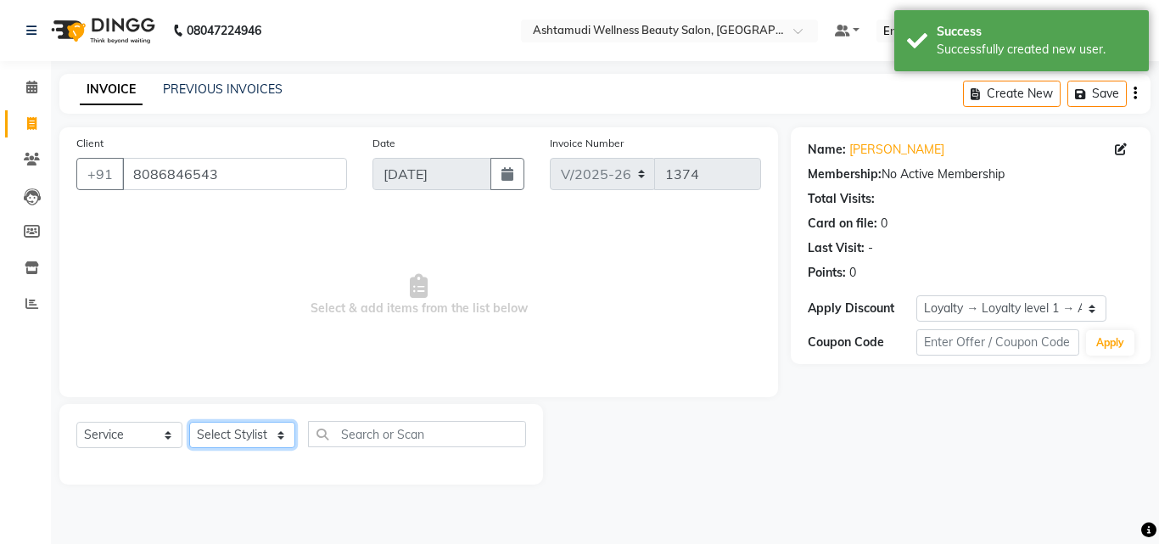
click at [254, 438] on select "Select Stylist ALLEPPEY ASHTAMUDI Jyothy [PERSON_NAME] [PERSON_NAME]" at bounding box center [242, 435] width 106 height 26
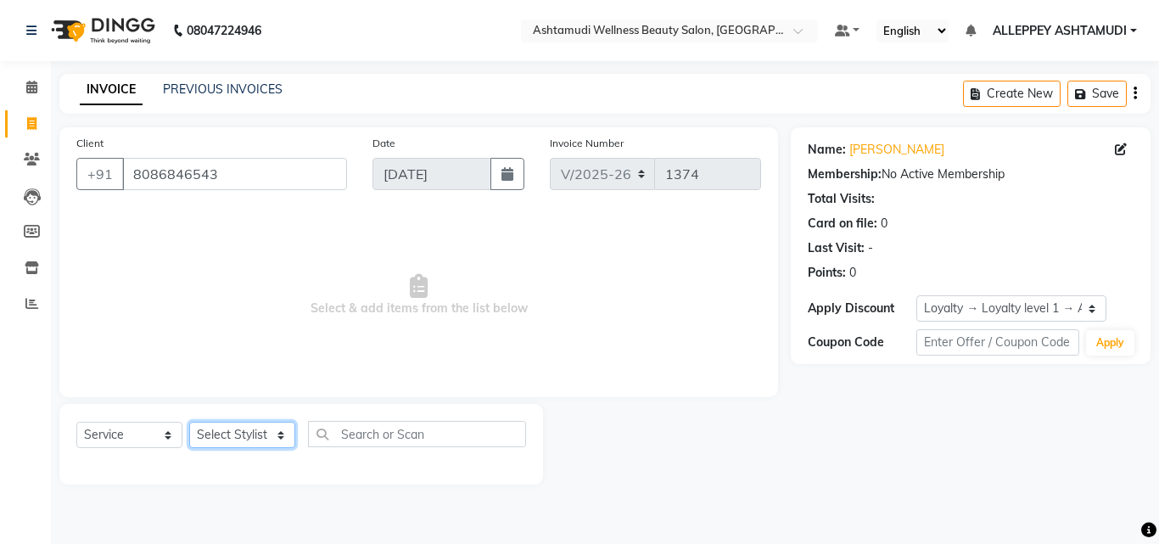
select select "57585"
click at [189, 422] on select "Select Stylist ALLEPPEY ASHTAMUDI Jyothy [PERSON_NAME] [PERSON_NAME]" at bounding box center [242, 435] width 106 height 26
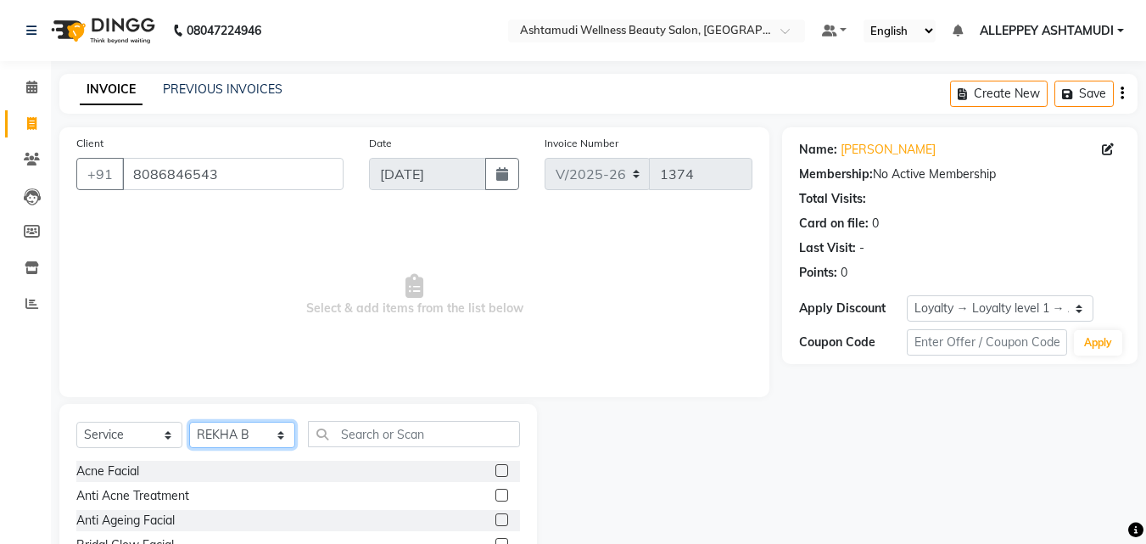
scroll to position [85, 0]
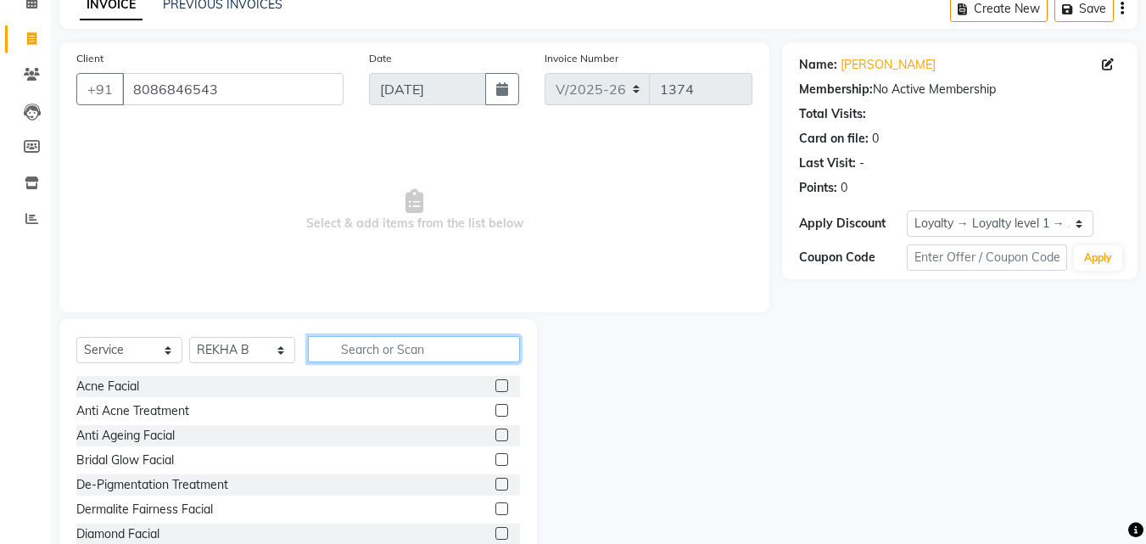
click at [373, 351] on input "text" at bounding box center [414, 349] width 212 height 26
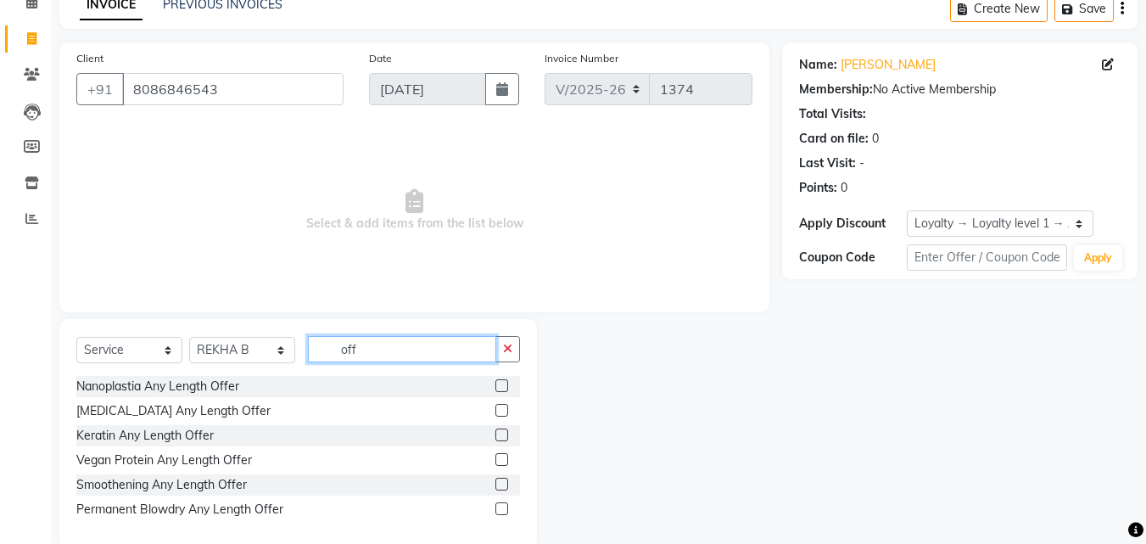
type input "off"
click at [503, 414] on label at bounding box center [502, 410] width 13 height 13
click at [503, 414] on input "checkbox" at bounding box center [501, 411] width 11 height 11
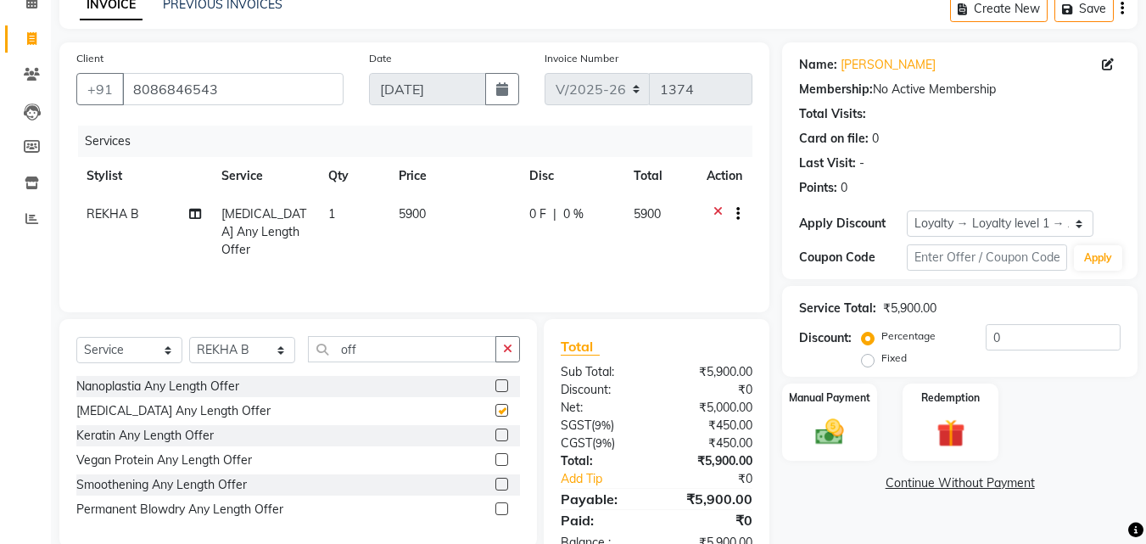
checkbox input "false"
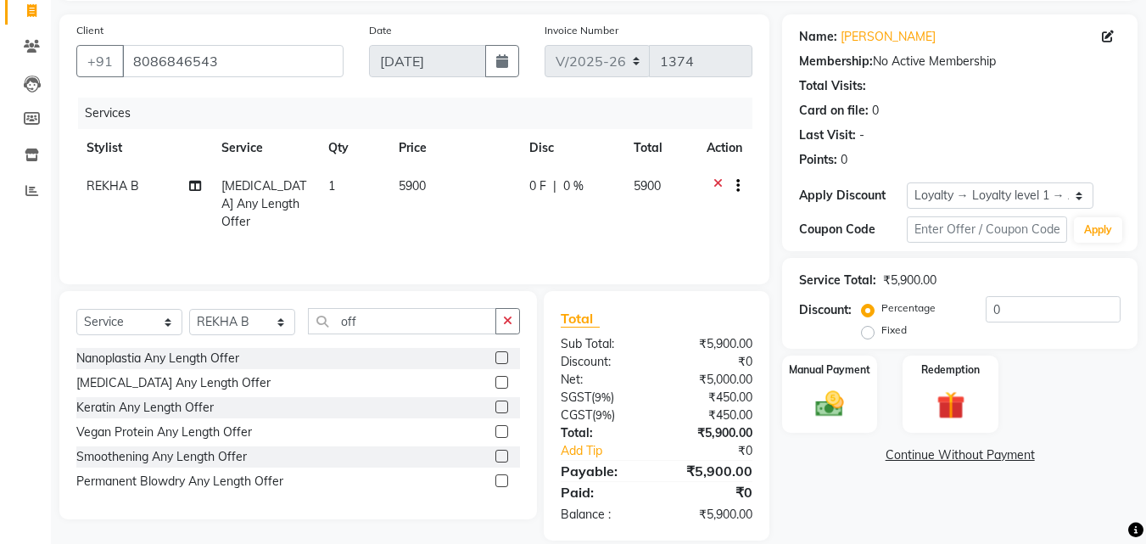
scroll to position [135, 0]
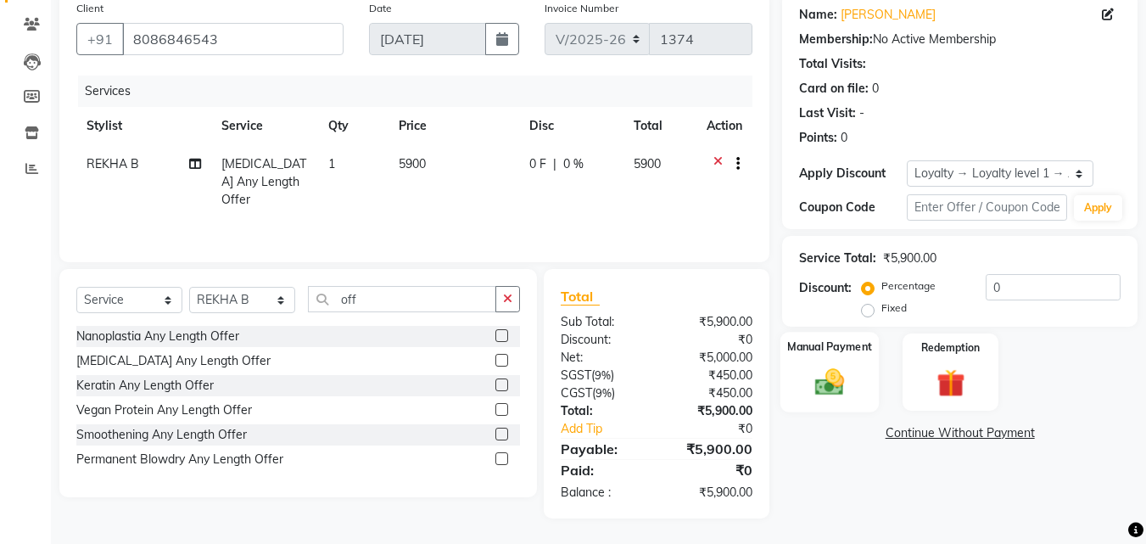
click at [838, 356] on div "Manual Payment" at bounding box center [830, 372] width 99 height 81
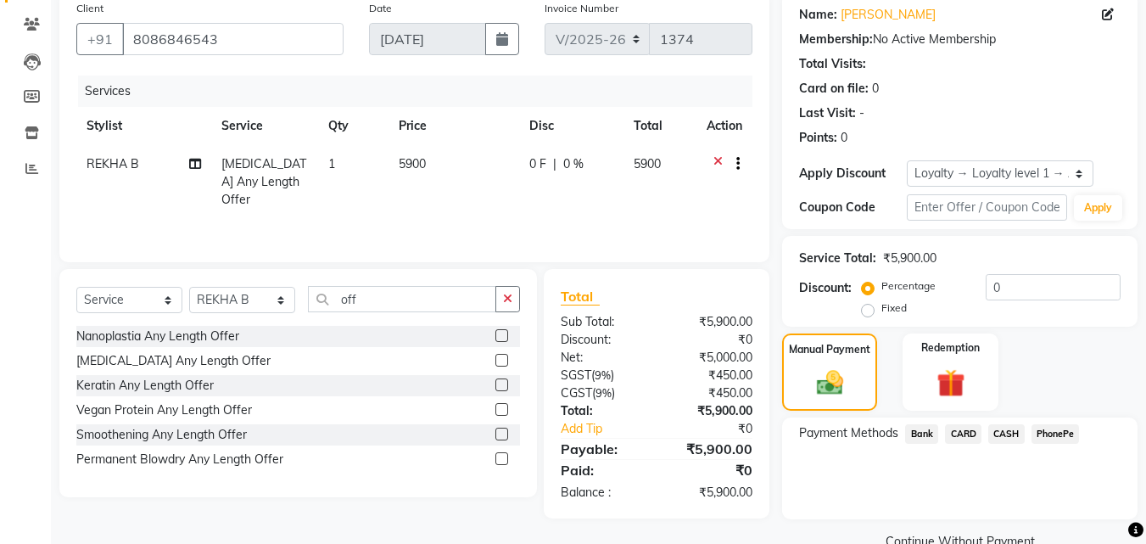
click at [996, 425] on span "CASH" at bounding box center [1007, 434] width 36 height 20
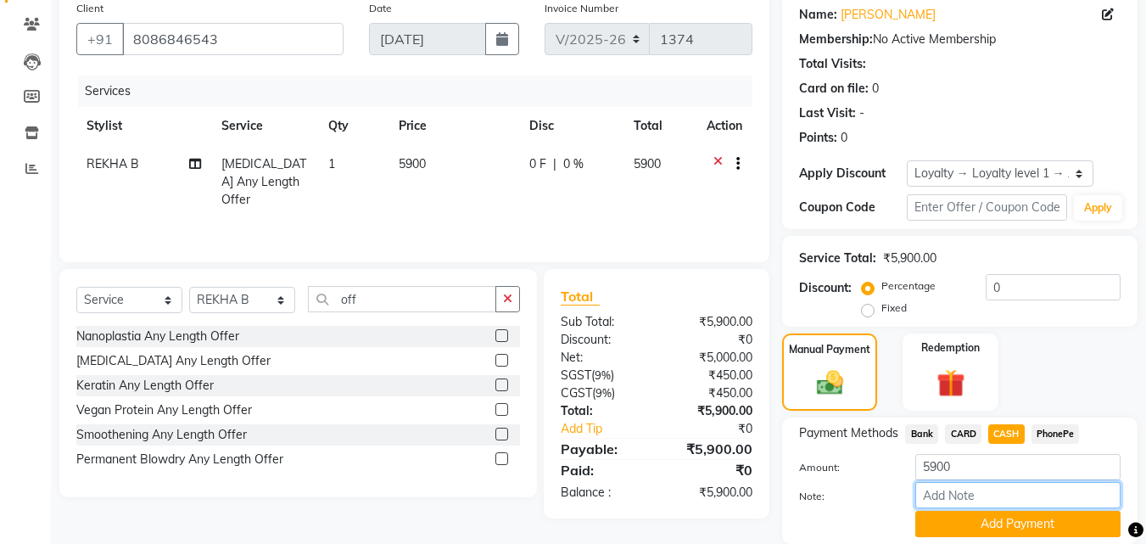
click at [994, 496] on input "Note:" at bounding box center [1018, 495] width 205 height 26
type input "[PERSON_NAME]"
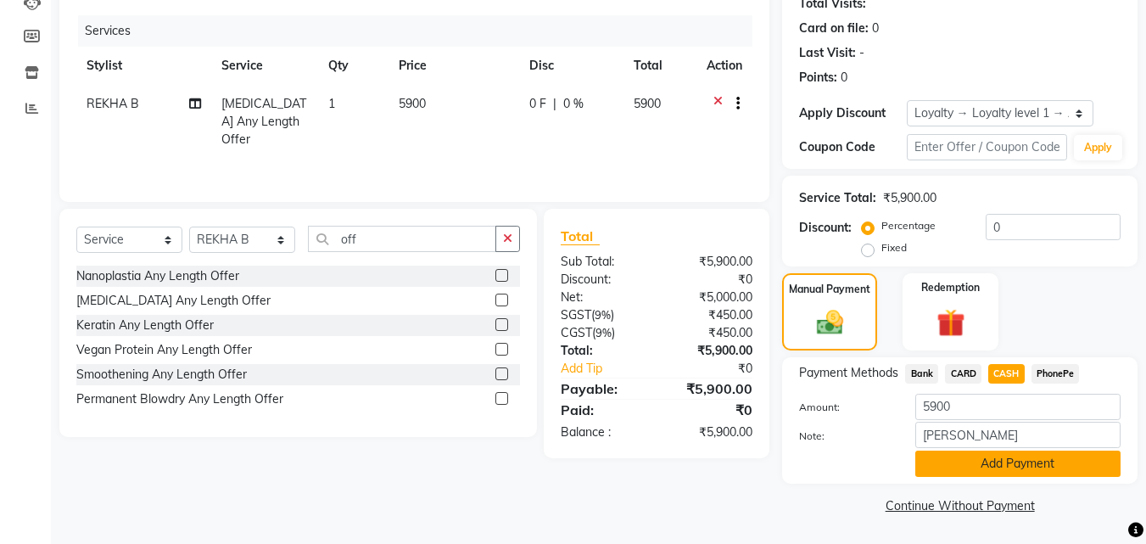
click at [1005, 472] on button "Add Payment" at bounding box center [1018, 464] width 205 height 26
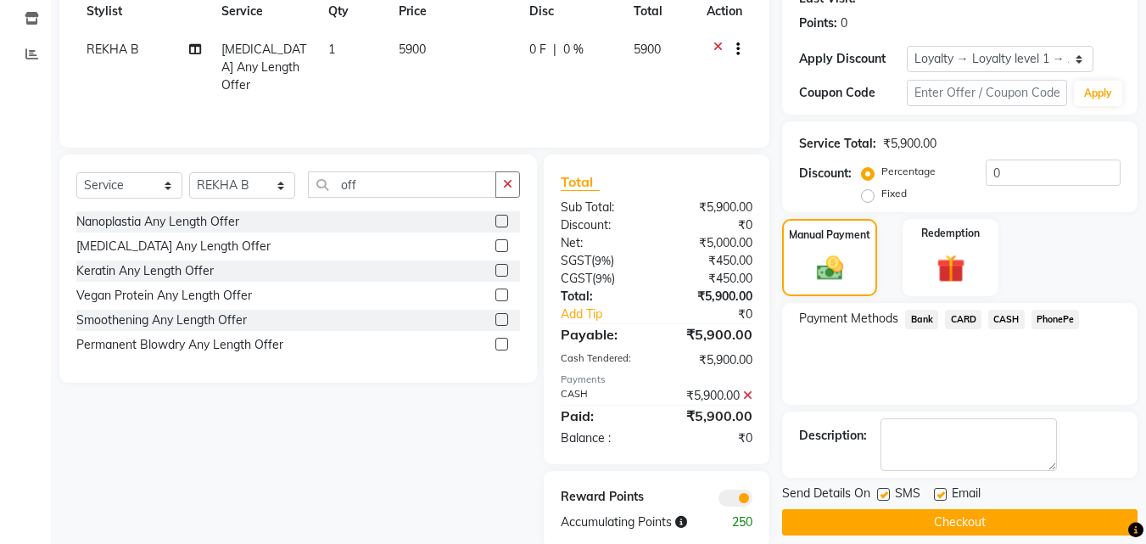
scroll to position [279, 0]
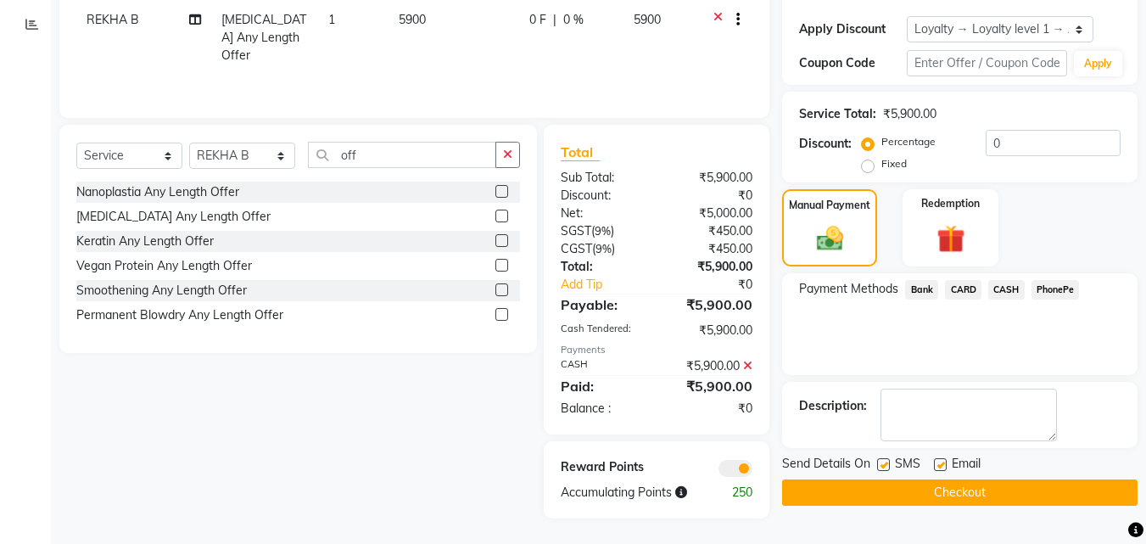
click at [992, 491] on button "Checkout" at bounding box center [960, 492] width 356 height 26
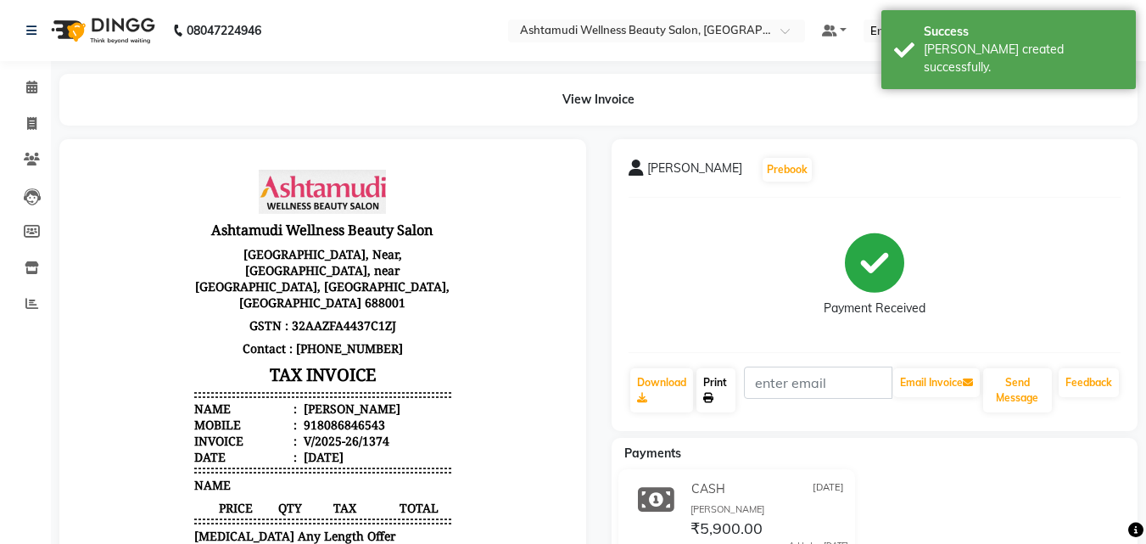
click at [710, 378] on link "Print" at bounding box center [716, 390] width 39 height 44
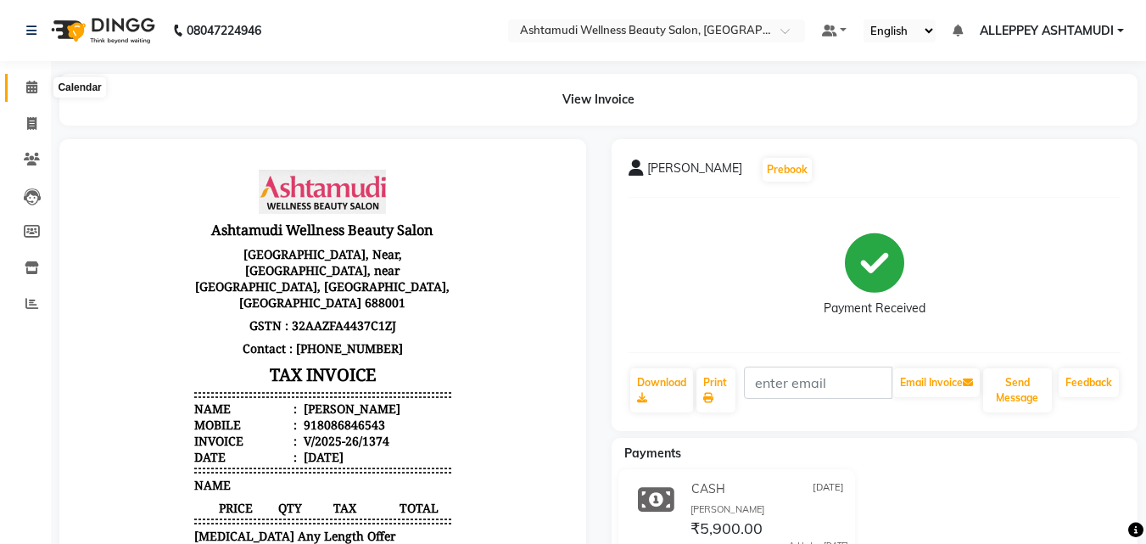
click at [30, 90] on icon at bounding box center [31, 87] width 11 height 13
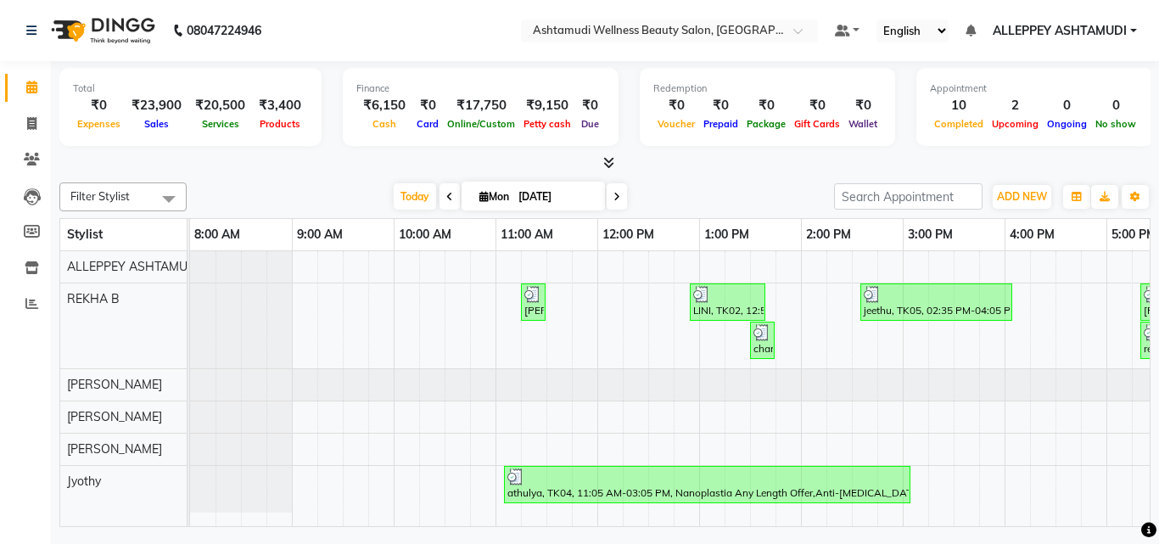
click at [607, 159] on icon at bounding box center [608, 162] width 11 height 13
